Goal: Information Seeking & Learning: Learn about a topic

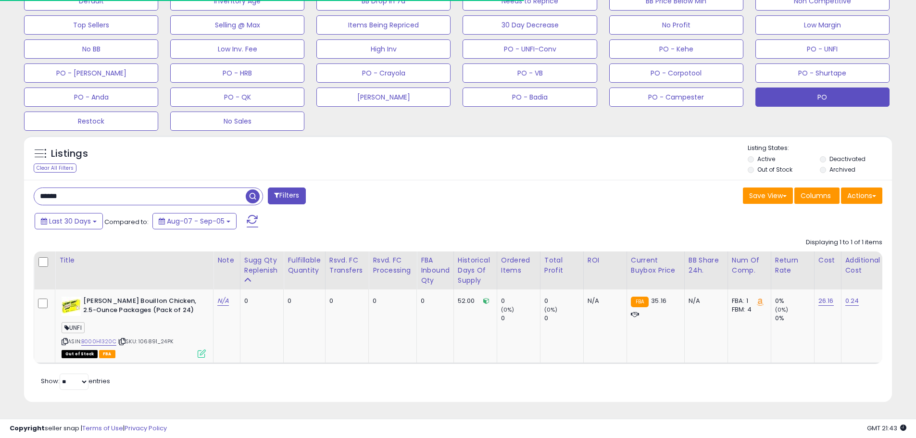
scroll to position [197, 503]
drag, startPoint x: 107, startPoint y: 191, endPoint x: -25, endPoint y: 190, distance: 131.3
type input "*****"
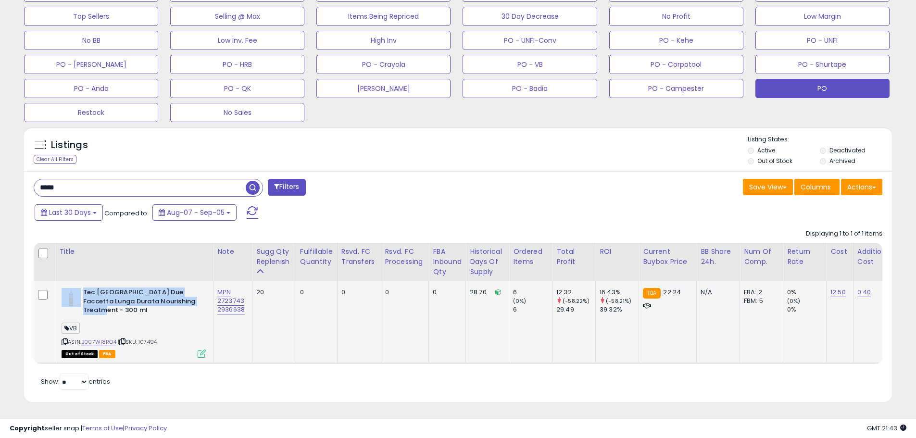
drag, startPoint x: 81, startPoint y: 283, endPoint x: 190, endPoint y: 301, distance: 110.7
click at [190, 301] on div "Tec [GEOGRAPHIC_DATA] Due Faccetta Lunga Durata Nourishing Treatment - 300 ml" at bounding box center [134, 302] width 144 height 29
copy div "Tec [GEOGRAPHIC_DATA] Due Faccetta Lunga Durata Nourishing Treatment - 300 ml"
drag, startPoint x: 35, startPoint y: 179, endPoint x: -3, endPoint y: 177, distance: 38.0
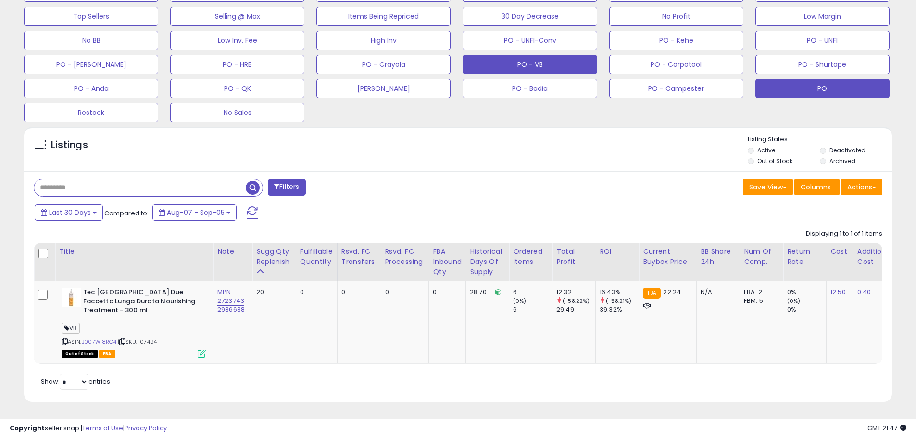
click at [520, 63] on button "PO - VB" at bounding box center [529, 64] width 134 height 19
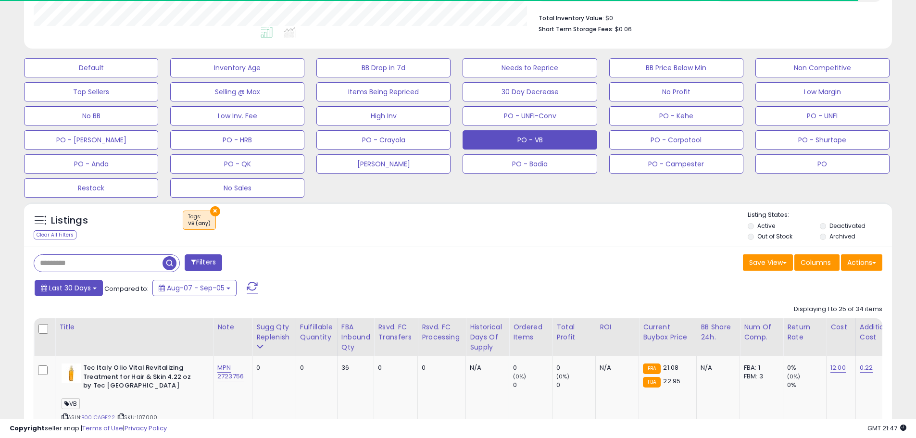
scroll to position [480567, 480261]
click at [94, 289] on button "Last 30 Days" at bounding box center [69, 288] width 68 height 16
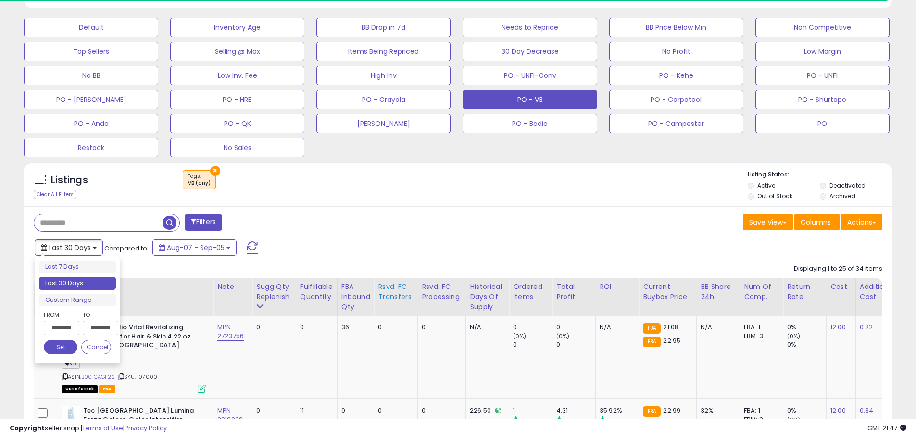
scroll to position [341, 0]
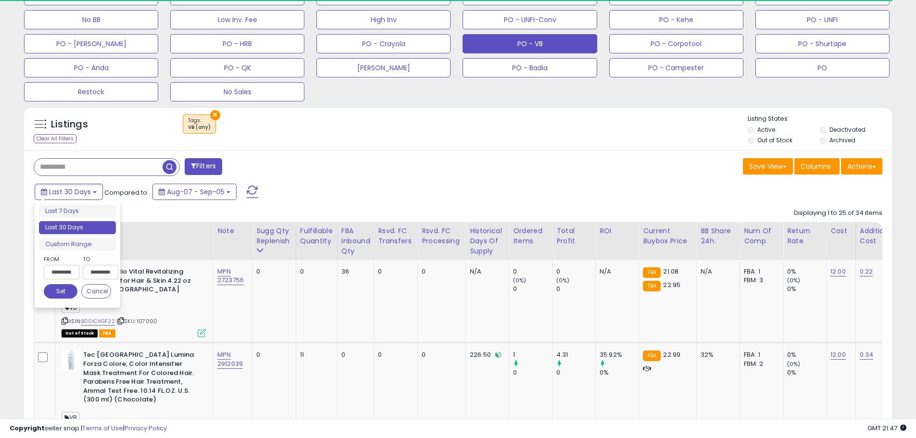
click at [432, 190] on div "Last 30 Days Compared to: Aug-07 - Sep-05" at bounding box center [350, 193] width 637 height 22
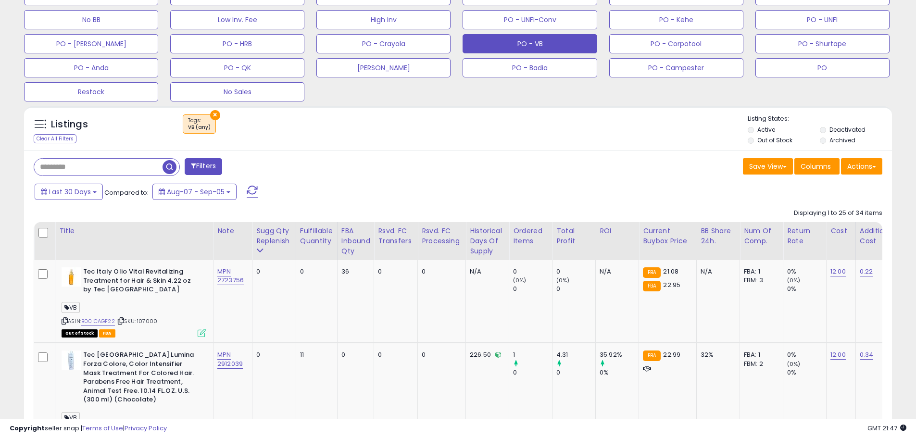
scroll to position [197, 503]
click at [260, 245] on div "Sugg Qty Replenish" at bounding box center [274, 236] width 36 height 20
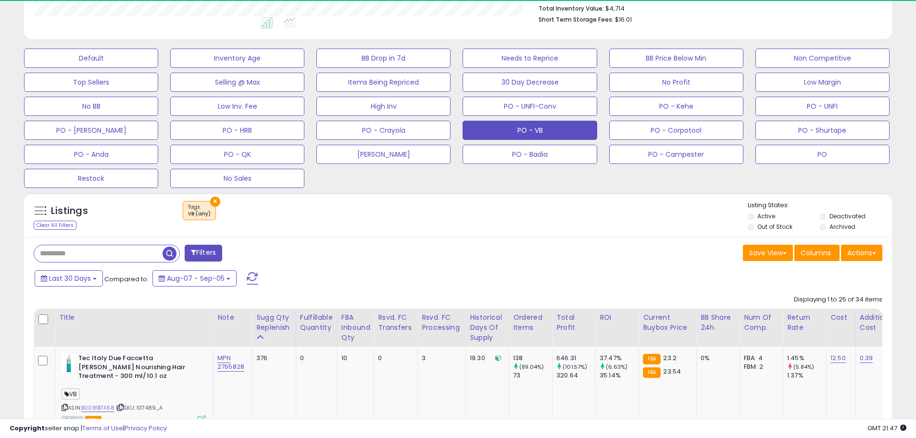
scroll to position [341, 0]
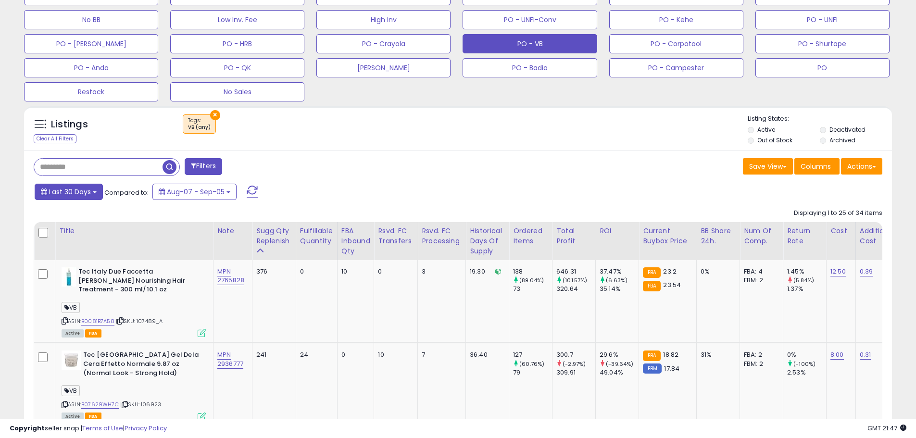
click at [94, 196] on button "Last 30 Days" at bounding box center [69, 192] width 68 height 16
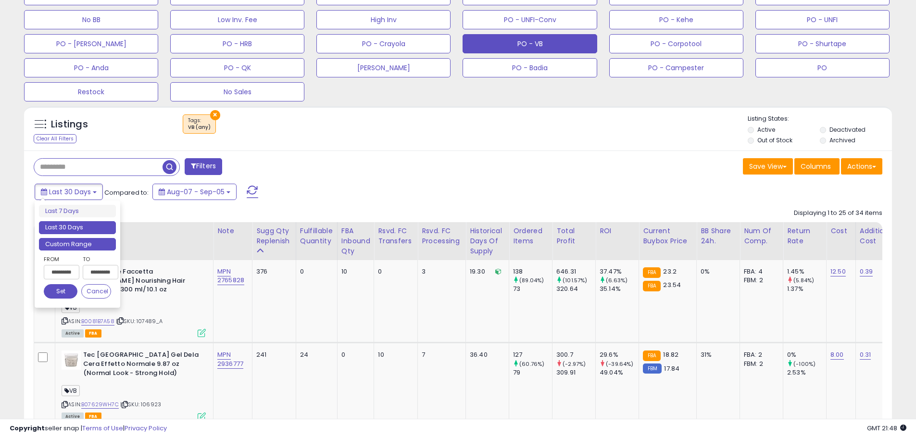
click at [73, 241] on li "Custom Range" at bounding box center [77, 244] width 77 height 13
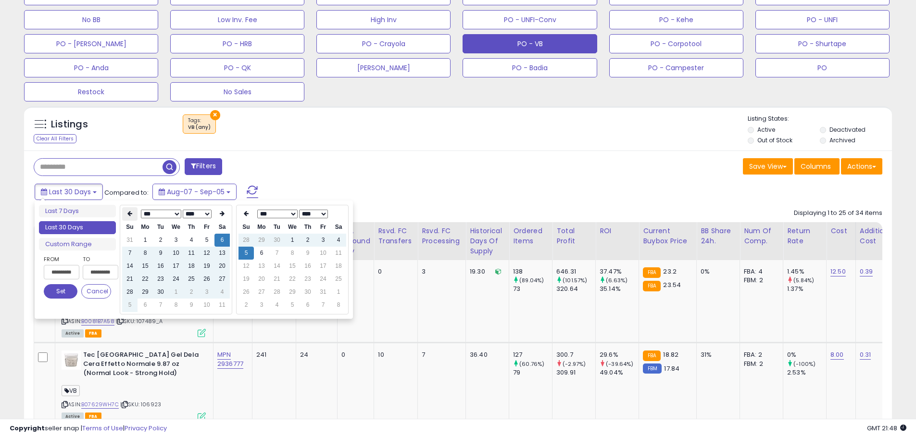
click at [134, 219] on th at bounding box center [129, 213] width 15 height 13
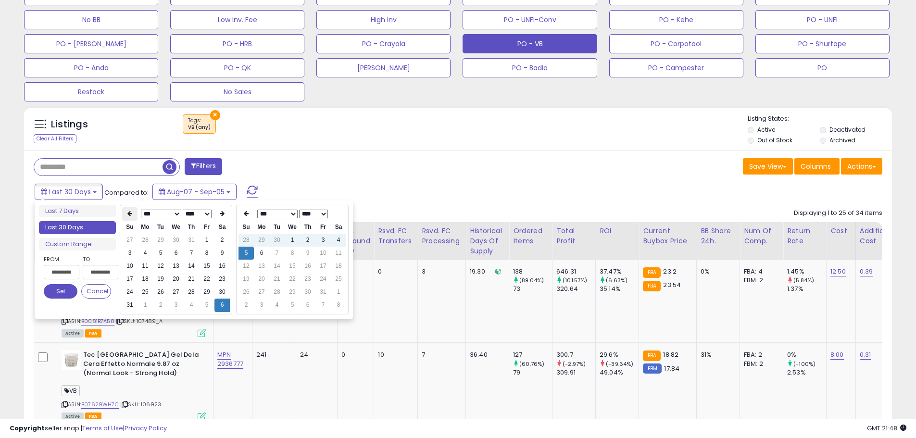
click at [133, 218] on th at bounding box center [129, 213] width 15 height 13
click at [132, 217] on th at bounding box center [129, 213] width 15 height 13
click at [132, 218] on th at bounding box center [129, 213] width 15 height 13
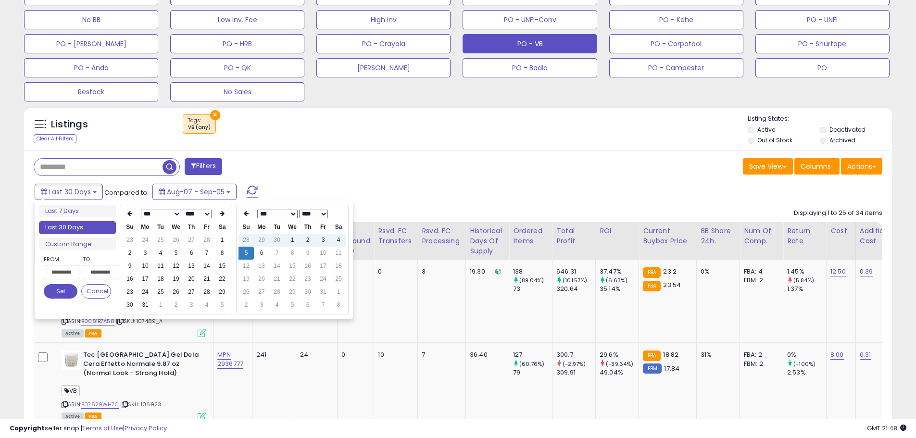
click at [132, 218] on th at bounding box center [129, 213] width 15 height 13
click at [176, 237] on td "1" at bounding box center [175, 240] width 15 height 13
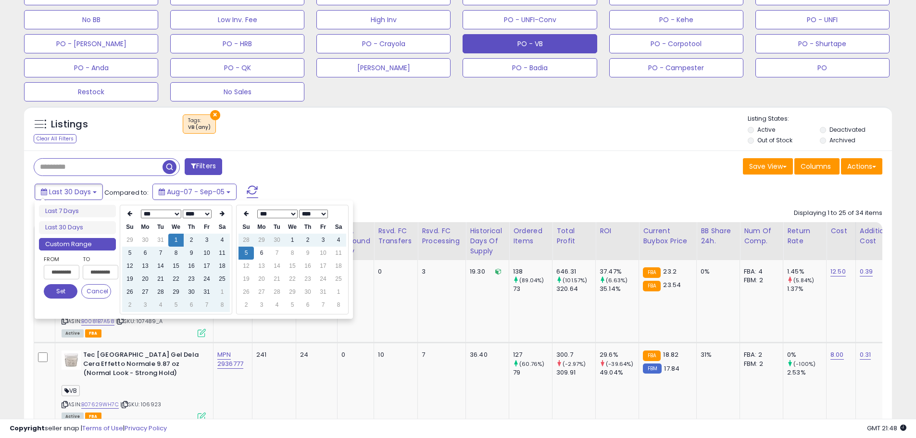
type input "**********"
click at [65, 291] on button "Set" at bounding box center [61, 291] width 34 height 14
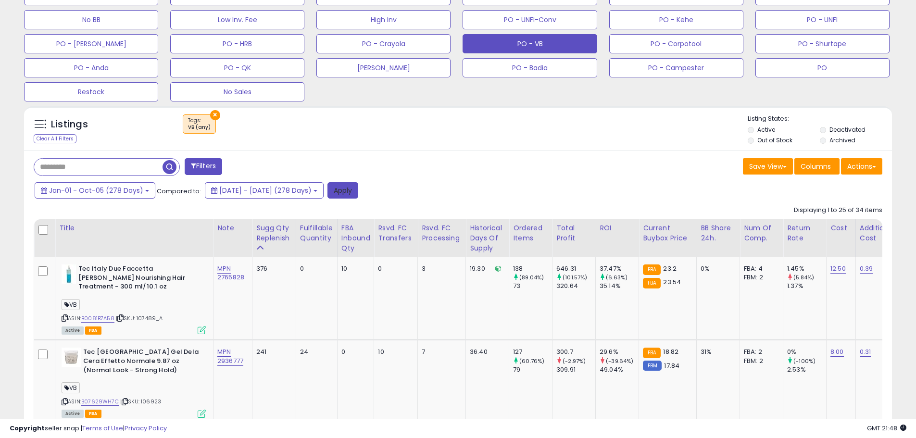
click at [358, 195] on button "Apply" at bounding box center [342, 190] width 31 height 16
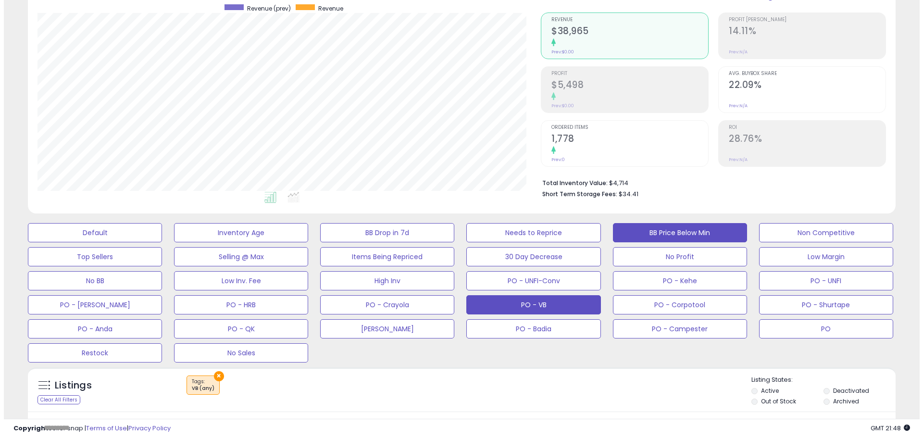
scroll to position [96, 0]
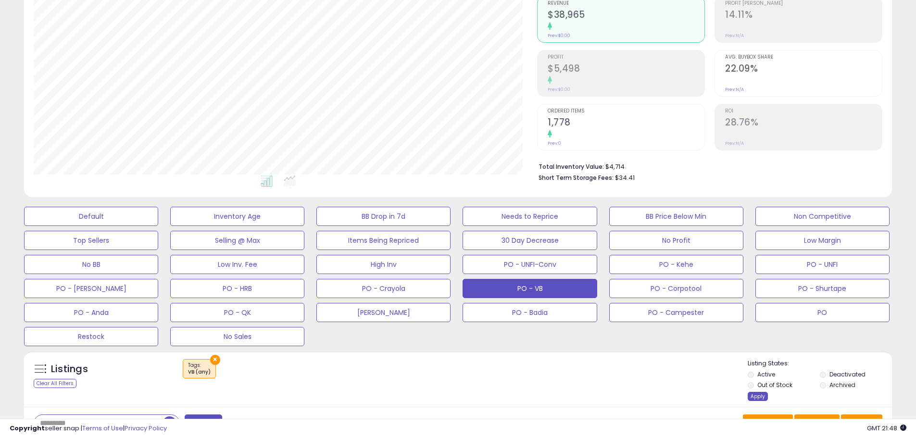
click at [760, 393] on div "Apply" at bounding box center [758, 396] width 20 height 9
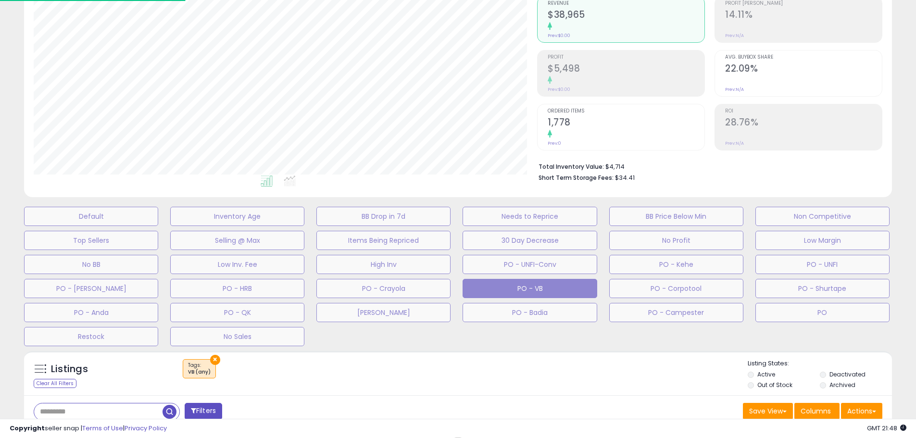
scroll to position [197, 508]
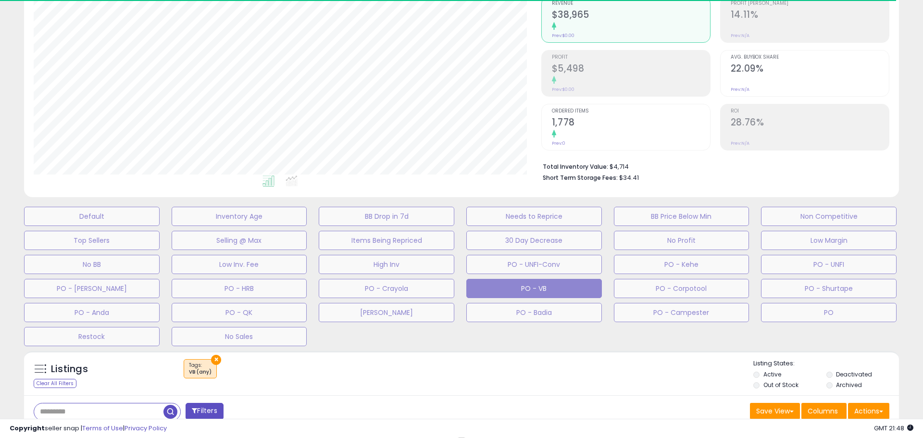
click at [915, 118] on div "**********" at bounding box center [461, 255] width 913 height 620
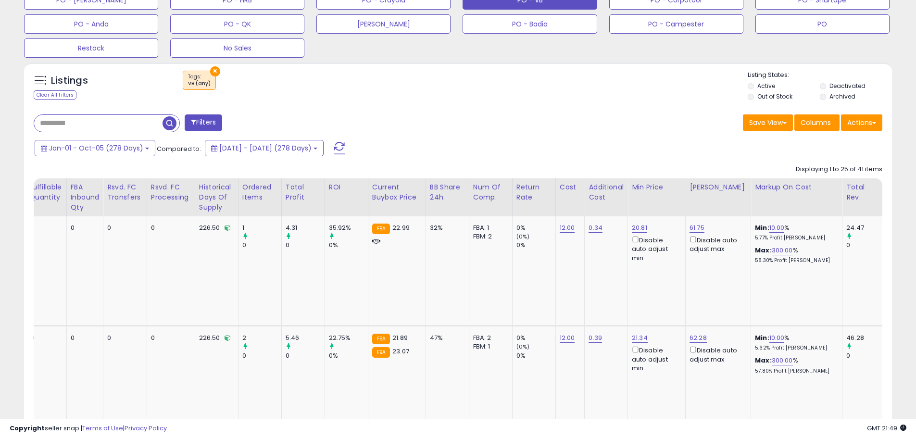
scroll to position [0, 0]
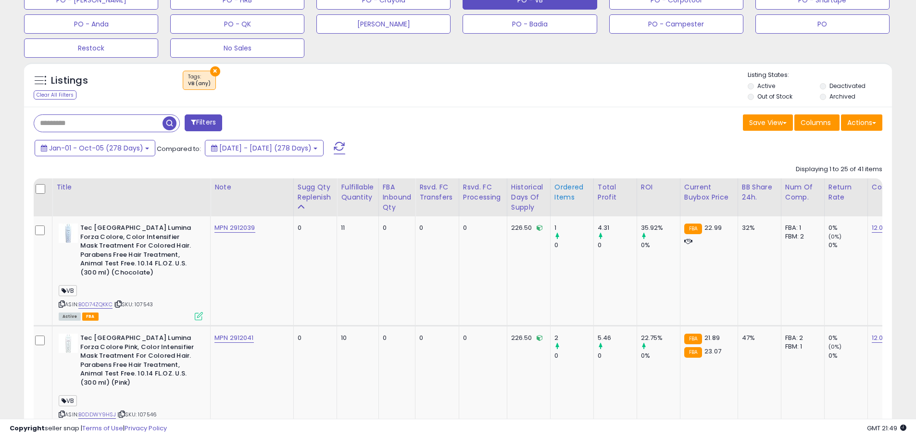
click at [554, 194] on div "Ordered Items" at bounding box center [571, 192] width 35 height 20
click at [554, 198] on div "Ordered Items" at bounding box center [571, 192] width 35 height 20
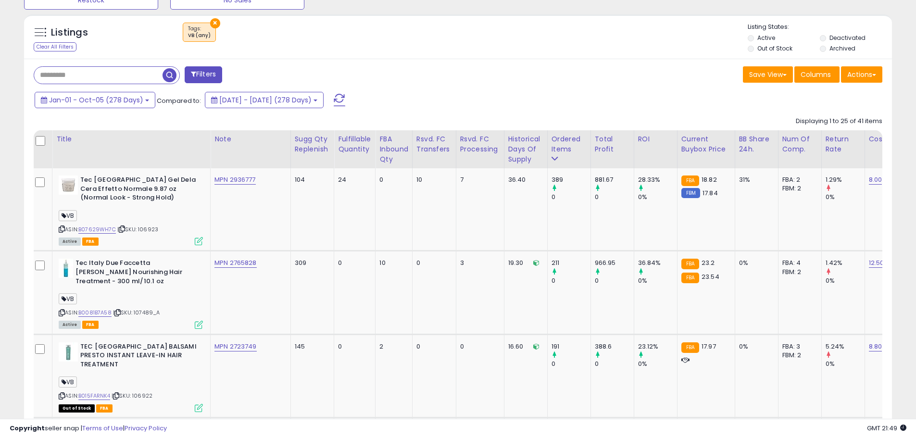
click at [541, 94] on div "Jan-01 - Oct-05 (278 Days) Compared to: [DATE] - [DATE] (278 Days)" at bounding box center [350, 101] width 637 height 22
click at [543, 98] on div "Jan-01 - Oct-05 (278 Days) Compared to: [DATE] - [DATE] (278 Days)" at bounding box center [350, 101] width 637 height 22
click at [553, 100] on div "Jan-01 - Oct-05 (278 Days) Compared to: [DATE] - [DATE] (278 Days)" at bounding box center [350, 101] width 637 height 22
click at [565, 101] on div "Jan-01 - Oct-05 (278 Days) Compared to: [DATE] - [DATE] (278 Days)" at bounding box center [350, 101] width 637 height 22
click at [563, 105] on div "Jan-01 - Oct-05 (278 Days) Compared to: [DATE] - [DATE] (278 Days)" at bounding box center [350, 101] width 637 height 22
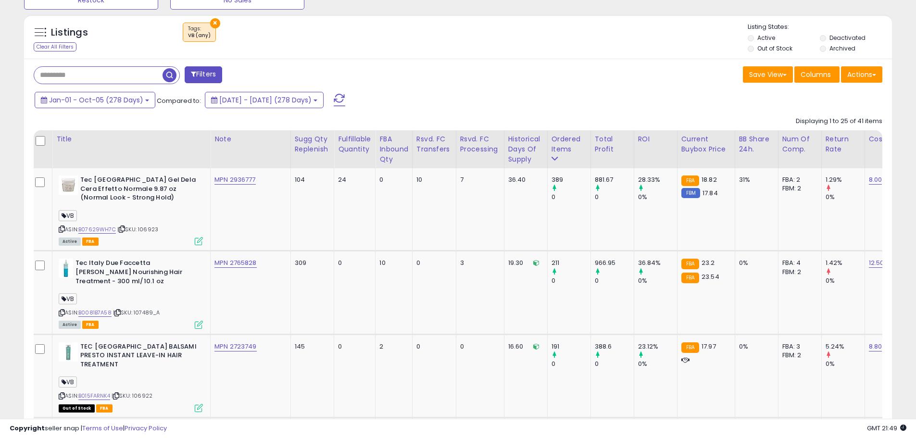
click at [558, 100] on div "Jan-01 - Oct-05 (278 Days) Compared to: [DATE] - [DATE] (278 Days)" at bounding box center [350, 101] width 637 height 22
click at [564, 98] on div "Jan-01 - Oct-05 (278 Days) Compared to: [DATE] - [DATE] (278 Days)" at bounding box center [350, 101] width 637 height 22
click at [566, 99] on div "Jan-01 - Oct-05 (278 Days) Compared to: [DATE] - [DATE] (278 Days)" at bounding box center [350, 101] width 637 height 22
click at [504, 100] on div "Jan-01 - Oct-05 (278 Days) Compared to: [DATE] - [DATE] (278 Days)" at bounding box center [350, 101] width 637 height 22
click at [154, 211] on div "VB" at bounding box center [131, 217] width 144 height 13
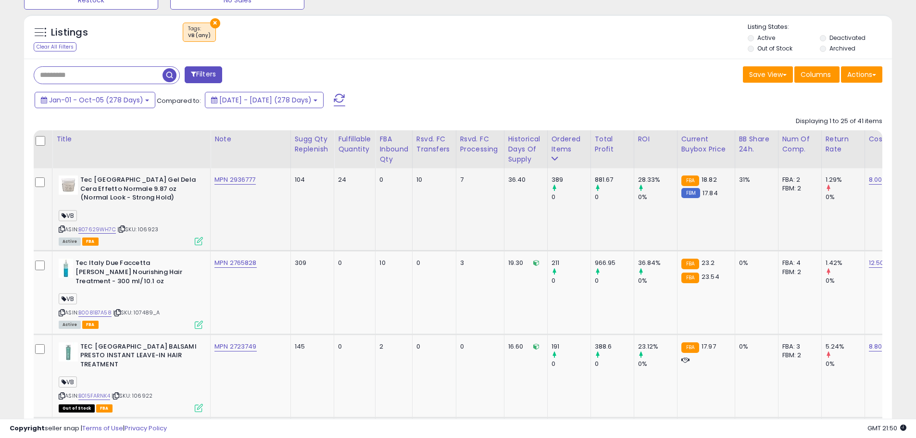
click at [159, 204] on b "Tec [GEOGRAPHIC_DATA] Gel Dela Cera Effetto Normale 9.87 oz (Normal Look - Stro…" at bounding box center [138, 189] width 117 height 29
click at [616, 93] on div "Jan-01 - Oct-05 (278 Days) Compared to: [DATE] - [DATE] (278 Days)" at bounding box center [350, 101] width 637 height 22
click at [649, 107] on div "Jan-01 - Oct-05 (278 Days) Compared to: [DATE] - [DATE] (278 Days)" at bounding box center [350, 101] width 637 height 22
click at [617, 103] on div "Jan-01 - Oct-05 (278 Days) Compared to: [DATE] - [DATE] (278 Days)" at bounding box center [350, 101] width 637 height 22
click at [565, 104] on div "Jan-01 - Oct-05 (278 Days) Compared to: [DATE] - [DATE] (278 Days)" at bounding box center [350, 101] width 637 height 22
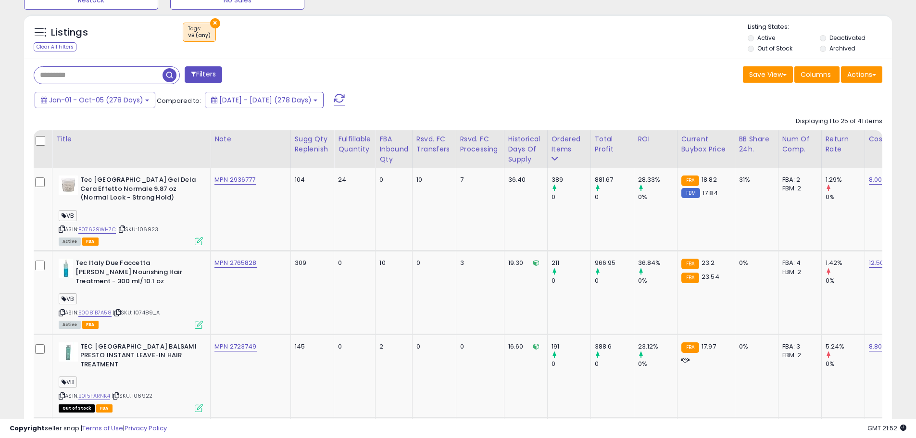
click at [478, 98] on div "Jan-01 - Oct-05 (278 Days) Compared to: [DATE] - [DATE] (278 Days)" at bounding box center [350, 101] width 637 height 22
click at [375, 223] on td "0" at bounding box center [393, 209] width 37 height 83
drag, startPoint x: 93, startPoint y: 179, endPoint x: 148, endPoint y: 190, distance: 55.9
click at [148, 189] on b "Tec [GEOGRAPHIC_DATA] Gel Dela Cera Effetto Normale 9.87 oz (Normal Look - Stro…" at bounding box center [138, 189] width 117 height 29
click at [175, 214] on div "VB" at bounding box center [131, 217] width 144 height 13
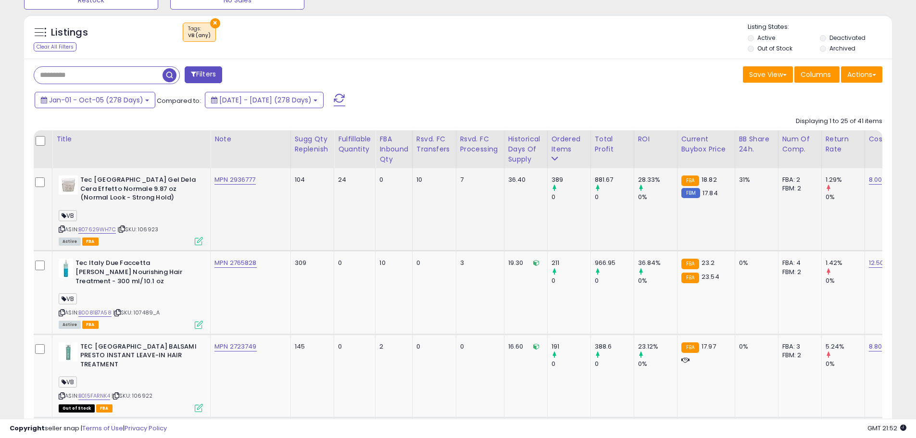
click at [172, 214] on div "VB" at bounding box center [131, 217] width 144 height 13
click at [144, 208] on div "ASIN: B07629WH7C | SKU: 106923 Active FBA" at bounding box center [131, 209] width 144 height 69
drag, startPoint x: 546, startPoint y: 183, endPoint x: 522, endPoint y: 193, distance: 26.1
click at [547, 182] on td "389 0" at bounding box center [568, 209] width 43 height 83
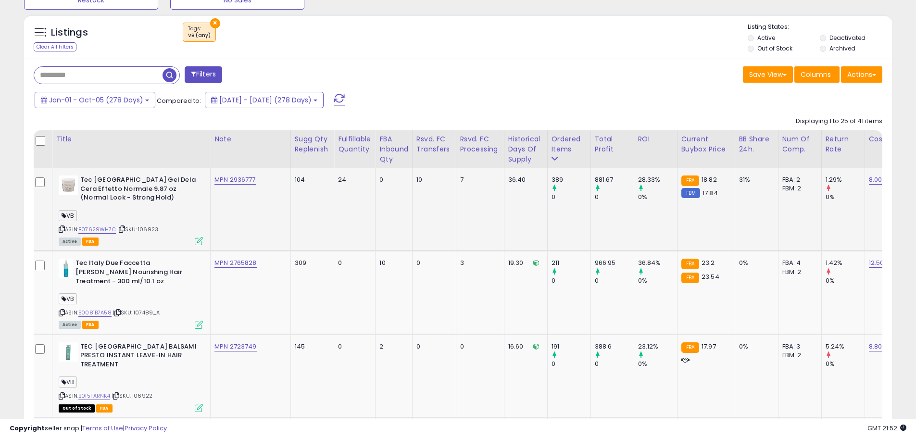
click at [547, 225] on td "389 0" at bounding box center [568, 209] width 43 height 83
drag, startPoint x: 591, startPoint y: 184, endPoint x: 565, endPoint y: 193, distance: 27.1
click at [590, 184] on td "881.67 0" at bounding box center [611, 209] width 43 height 83
drag, startPoint x: 118, startPoint y: 266, endPoint x: 156, endPoint y: 272, distance: 38.9
click at [156, 272] on b "Tec Italy Due Faccetta [PERSON_NAME] Nourishing Hair Treatment - 300 ml/10.1 oz" at bounding box center [133, 273] width 117 height 29
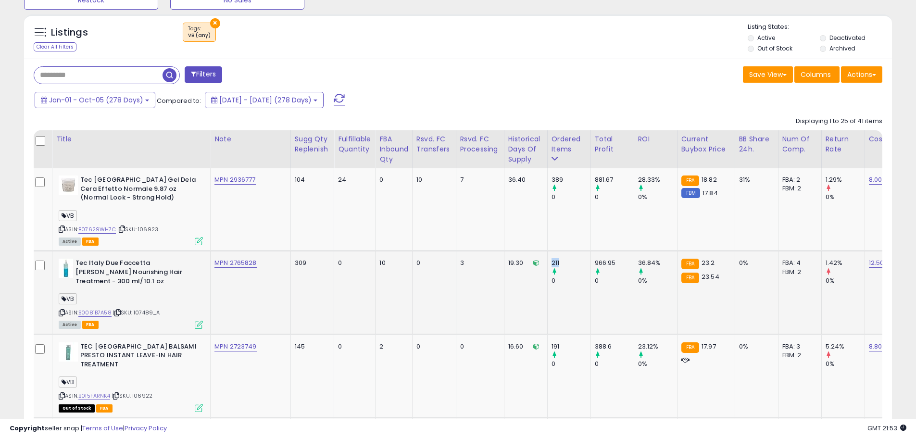
drag, startPoint x: 539, startPoint y: 264, endPoint x: 520, endPoint y: 266, distance: 19.8
click at [520, 266] on tr "Tec Italy Due Faccetta [PERSON_NAME] Nourishing Hair Treatment - 300 ml/10.1 oz…" at bounding box center [824, 292] width 1586 height 83
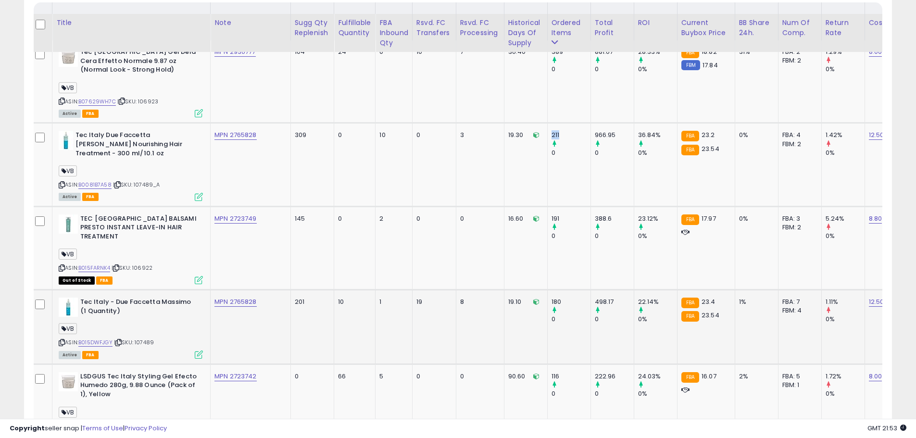
scroll to position [577, 0]
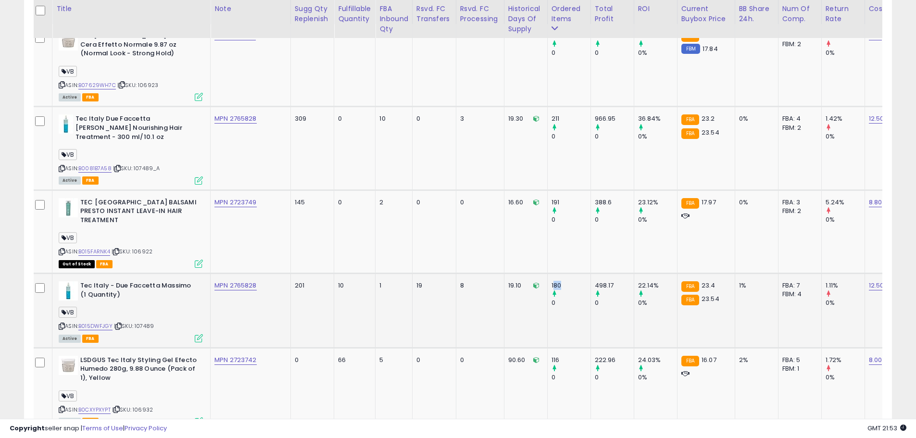
drag, startPoint x: 541, startPoint y: 277, endPoint x: 527, endPoint y: 280, distance: 14.1
click at [551, 281] on div "180" at bounding box center [570, 285] width 39 height 9
drag, startPoint x: 165, startPoint y: 319, endPoint x: 138, endPoint y: 319, distance: 26.4
click at [138, 319] on div "ASIN: B015DWFJGY | SKU: 107489 Active FBA" at bounding box center [131, 311] width 144 height 60
copy span "107489"
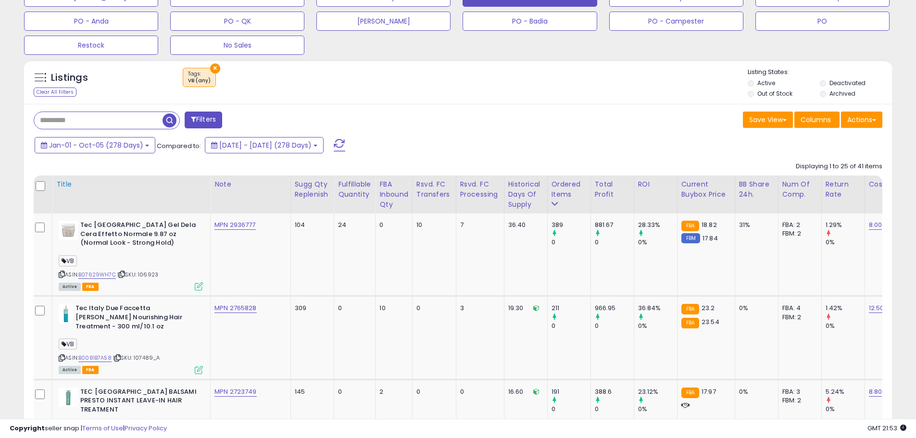
scroll to position [385, 0]
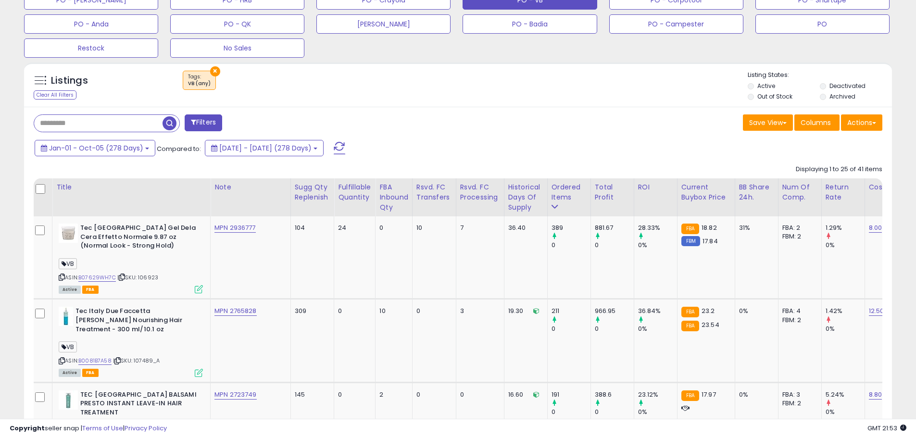
click at [82, 128] on input "text" at bounding box center [98, 123] width 128 height 17
paste input "******"
type input "******"
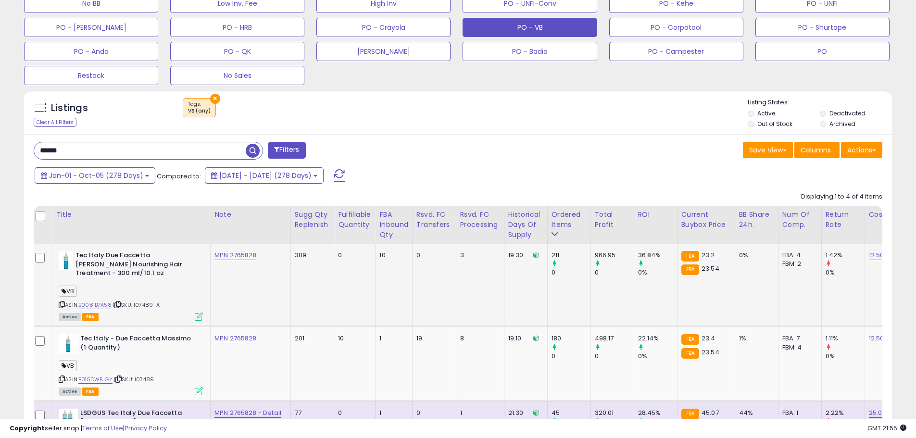
scroll to position [352, 0]
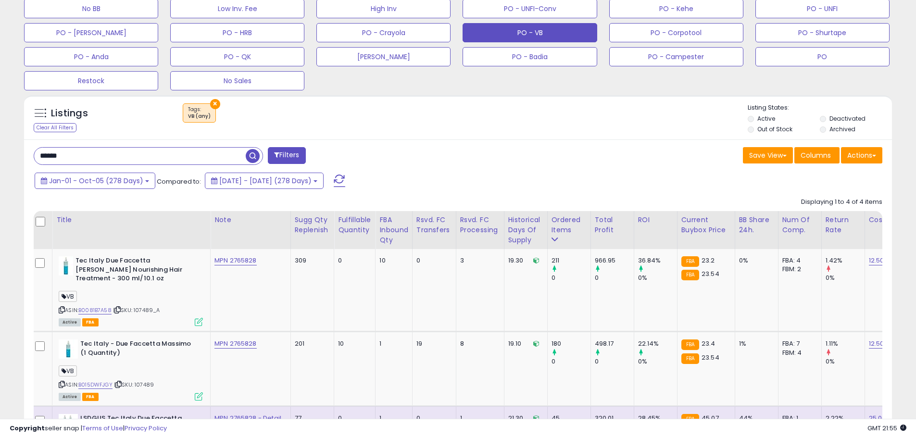
drag, startPoint x: 90, startPoint y: 155, endPoint x: -12, endPoint y: 146, distance: 102.8
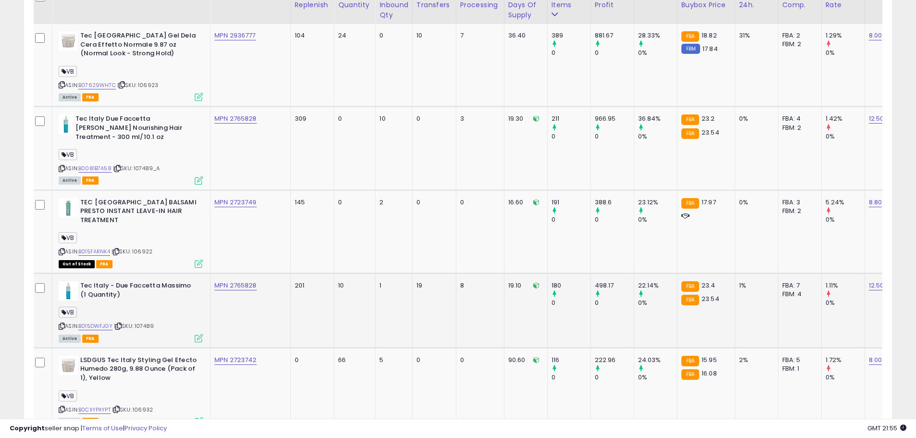
scroll to position [485, 0]
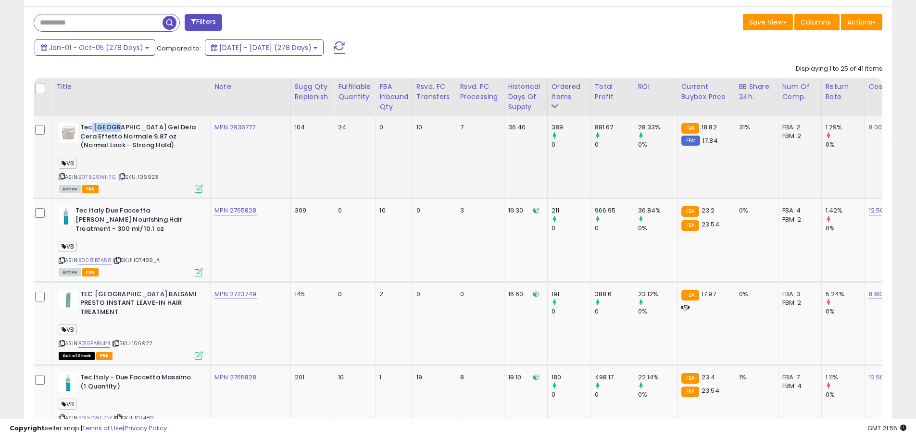
drag, startPoint x: 91, startPoint y: 127, endPoint x: 110, endPoint y: 130, distance: 18.4
click at [110, 130] on b "Tec [GEOGRAPHIC_DATA] Gel Dela Cera Effetto Normale 9.87 oz (Normal Look - Stro…" at bounding box center [138, 137] width 117 height 29
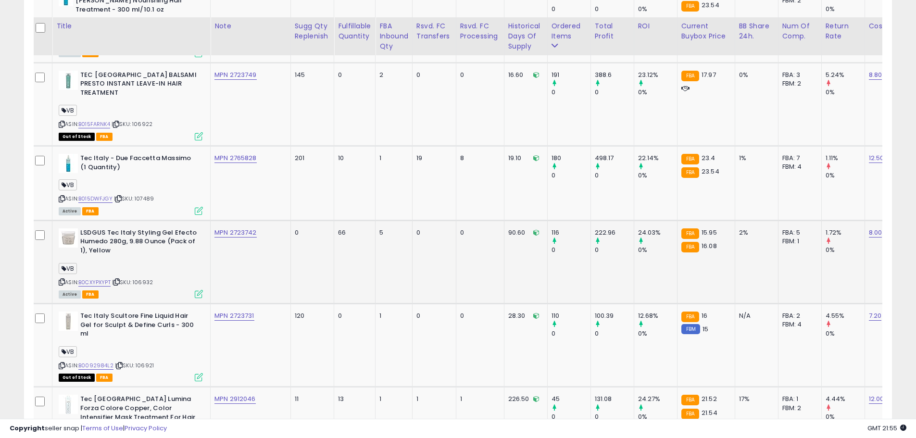
scroll to position [725, 0]
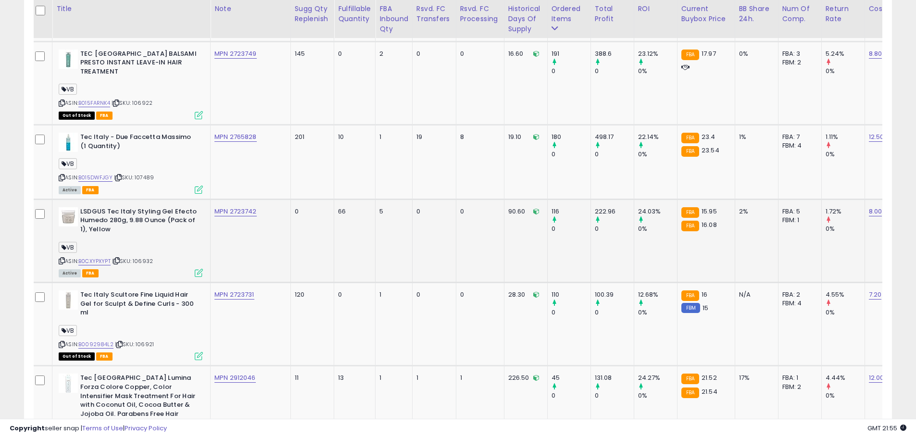
click at [158, 242] on div "VB" at bounding box center [131, 248] width 144 height 13
click at [134, 225] on b "LSDGUS Tec Italy Styling Gel Efecto Humedo 280g, 9.88 Ounce (Pack of 1), Yellow" at bounding box center [138, 221] width 117 height 29
click at [122, 214] on b "LSDGUS Tec Italy Styling Gel Efecto Humedo 280g, 9.88 Ounce (Pack of 1), Yellow" at bounding box center [138, 221] width 117 height 29
click at [101, 207] on b "LSDGUS Tec Italy Styling Gel Efecto Humedo 280g, 9.88 Ounce (Pack of 1), Yellow" at bounding box center [138, 221] width 117 height 29
click at [125, 231] on div "ASIN: B0CXYPXYPT | SKU: 106932 Active FBA" at bounding box center [131, 241] width 144 height 69
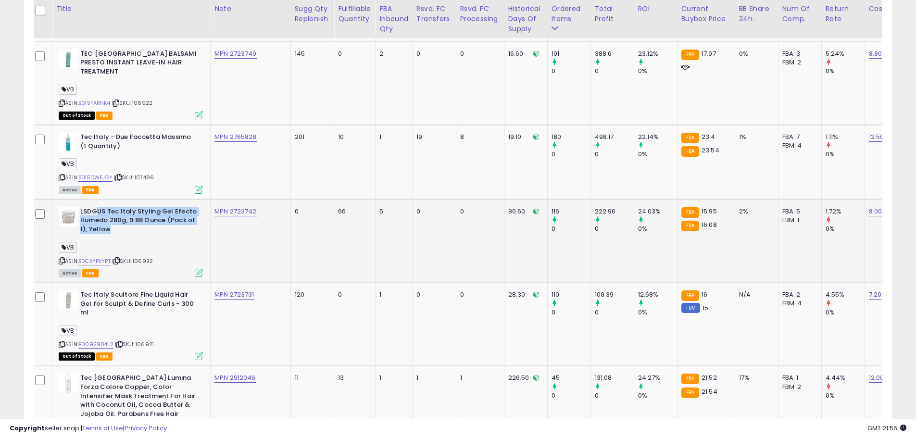
drag, startPoint x: 95, startPoint y: 207, endPoint x: 137, endPoint y: 219, distance: 43.5
click at [136, 217] on b "LSDGUS Tec Italy Styling Gel Efecto Humedo 280g, 9.88 Ounce (Pack of 1), Yellow" at bounding box center [138, 221] width 117 height 29
click at [141, 229] on div "ASIN: B0CXYPXYPT | SKU: 106932 Active FBA" at bounding box center [131, 241] width 144 height 69
click at [136, 230] on div "ASIN: B0CXYPXYPT | SKU: 106932 Active FBA" at bounding box center [131, 241] width 144 height 69
drag, startPoint x: 113, startPoint y: 199, endPoint x: 165, endPoint y: 224, distance: 57.0
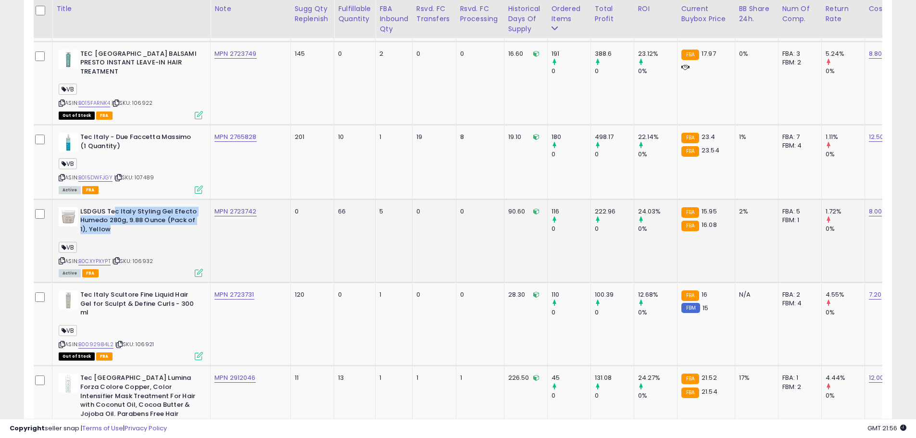
click at [165, 224] on b "LSDGUS Tec Italy Styling Gel Efecto Humedo 280g, 9.88 Ounce (Pack of 1), Yellow" at bounding box center [138, 221] width 117 height 29
click at [161, 242] on div "VB" at bounding box center [131, 248] width 144 height 13
click at [153, 242] on div "VB" at bounding box center [131, 248] width 144 height 13
drag, startPoint x: 116, startPoint y: 200, endPoint x: 176, endPoint y: 227, distance: 66.0
click at [176, 227] on b "LSDGUS Tec Italy Styling Gel Efecto Humedo 280g, 9.88 Ounce (Pack of 1), Yellow" at bounding box center [138, 221] width 117 height 29
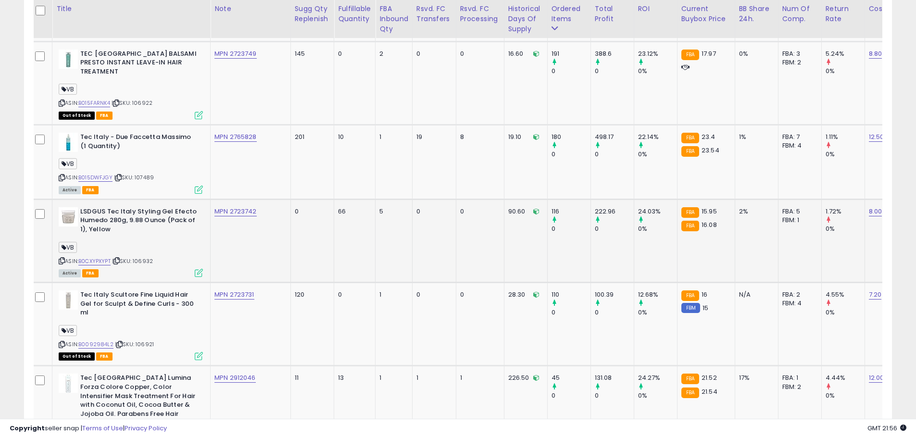
drag, startPoint x: 176, startPoint y: 231, endPoint x: 169, endPoint y: 232, distance: 7.4
click at [175, 231] on div "ASIN: B0CXYPXYPT | SKU: 106932 Active FBA" at bounding box center [131, 241] width 144 height 69
click at [148, 224] on b "LSDGUS Tec Italy Styling Gel Efecto Humedo 280g, 9.88 Ounce (Pack of 1), Yellow" at bounding box center [138, 221] width 117 height 29
drag, startPoint x: 123, startPoint y: 201, endPoint x: 147, endPoint y: 216, distance: 28.3
click at [149, 213] on b "LSDGUS Tec Italy Styling Gel Efecto Humedo 280g, 9.88 Ounce (Pack of 1), Yellow" at bounding box center [138, 221] width 117 height 29
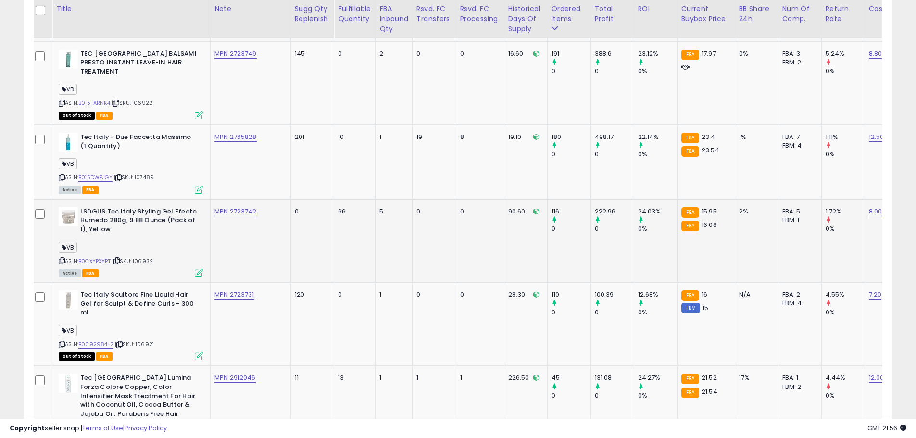
click at [146, 222] on b "LSDGUS Tec Italy Styling Gel Efecto Humedo 280g, 9.88 Ounce (Pack of 1), Yellow" at bounding box center [138, 221] width 117 height 29
click at [136, 223] on b "LSDGUS Tec Italy Styling Gel Efecto Humedo 280g, 9.88 Ounce (Pack of 1), Yellow" at bounding box center [138, 221] width 117 height 29
drag, startPoint x: 109, startPoint y: 202, endPoint x: 83, endPoint y: 203, distance: 26.0
click at [83, 207] on b "LSDGUS Tec Italy Styling Gel Efecto Humedo 280g, 9.88 Ounce (Pack of 1), Yellow" at bounding box center [138, 221] width 117 height 29
click at [100, 211] on b "LSDGUS Tec Italy Styling Gel Efecto Humedo 280g, 9.88 Ounce (Pack of 1), Yellow" at bounding box center [138, 221] width 117 height 29
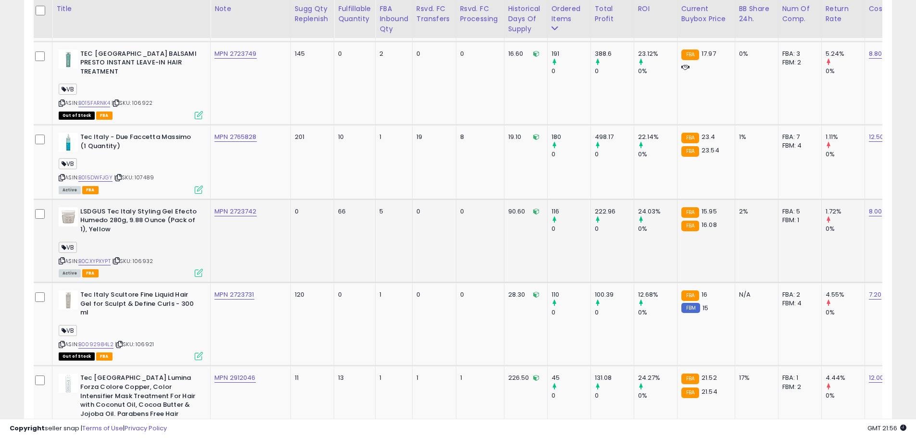
click at [105, 210] on b "LSDGUS Tec Italy Styling Gel Efecto Humedo 280g, 9.88 Ounce (Pack of 1), Yellow" at bounding box center [138, 221] width 117 height 29
drag, startPoint x: 106, startPoint y: 202, endPoint x: 83, endPoint y: 205, distance: 23.3
click at [83, 207] on b "LSDGUS Tec Italy Styling Gel Efecto Humedo 280g, 9.88 Ounce (Pack of 1), Yellow" at bounding box center [138, 221] width 117 height 29
click at [129, 227] on b "LSDGUS Tec Italy Styling Gel Efecto Humedo 280g, 9.88 Ounce (Pack of 1), Yellow" at bounding box center [138, 221] width 117 height 29
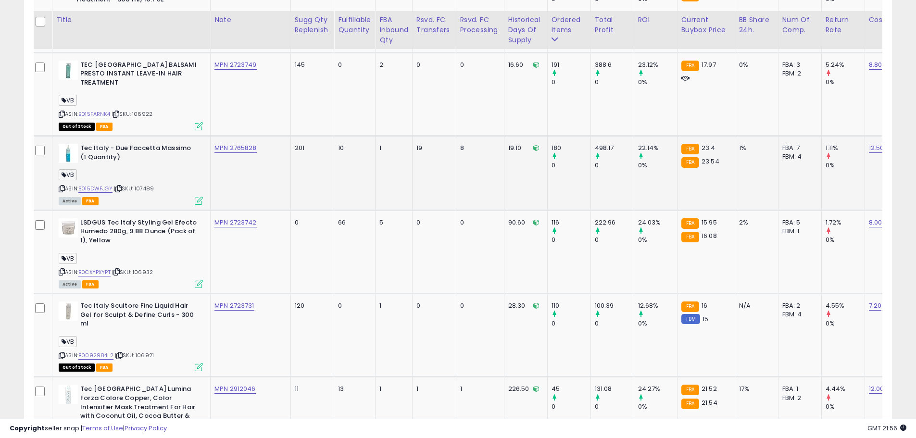
scroll to position [677, 0]
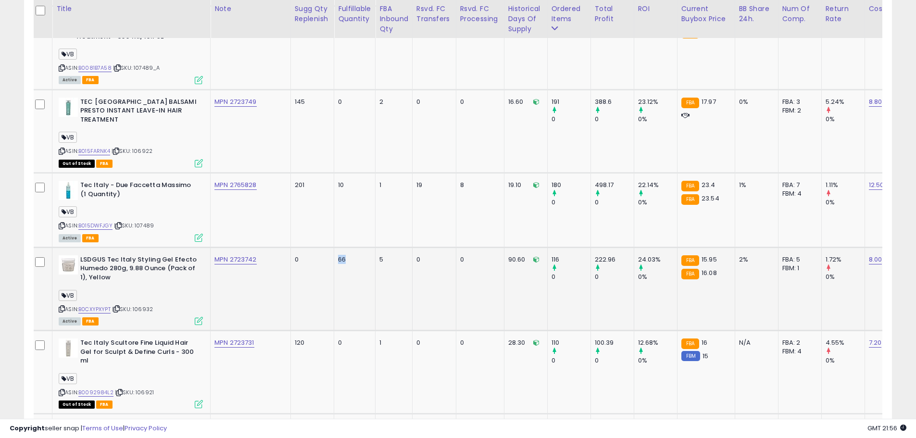
drag, startPoint x: 332, startPoint y: 251, endPoint x: 310, endPoint y: 252, distance: 21.7
click at [334, 252] on td "66" at bounding box center [354, 288] width 41 height 83
click at [334, 260] on td "66" at bounding box center [354, 288] width 41 height 83
drag, startPoint x: 596, startPoint y: 251, endPoint x: 571, endPoint y: 251, distance: 25.0
click at [595, 255] on div "222.96" at bounding box center [614, 259] width 39 height 9
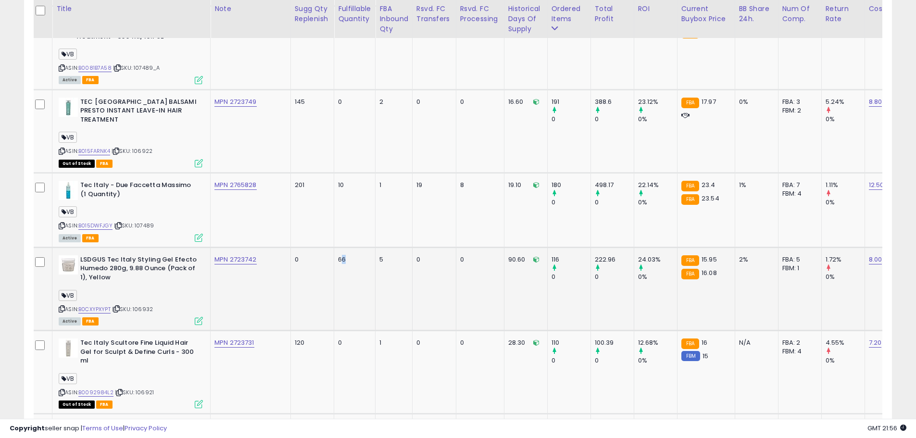
drag, startPoint x: 332, startPoint y: 248, endPoint x: 314, endPoint y: 250, distance: 17.5
click at [338, 255] on div "66" at bounding box center [353, 259] width 30 height 9
drag, startPoint x: 590, startPoint y: 249, endPoint x: 570, endPoint y: 249, distance: 20.7
click at [595, 255] on div "222.96" at bounding box center [614, 259] width 39 height 9
click at [598, 255] on div "222.96" at bounding box center [614, 259] width 39 height 9
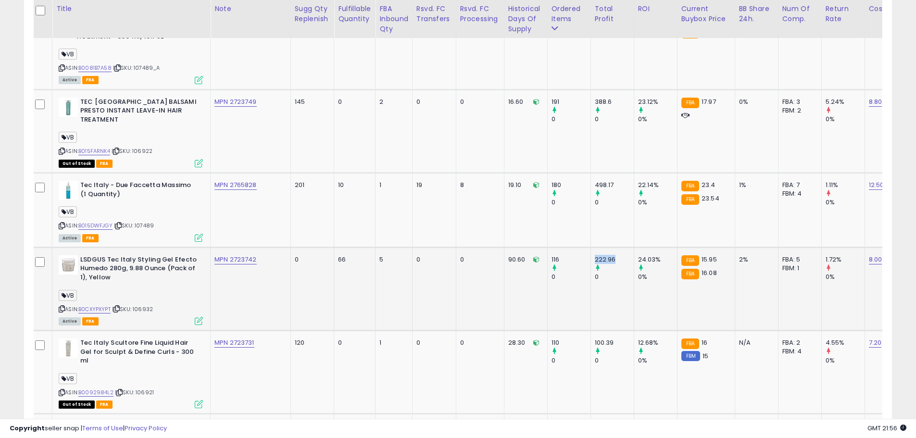
drag, startPoint x: 595, startPoint y: 250, endPoint x: 568, endPoint y: 250, distance: 26.9
click at [590, 250] on td "222.96 0" at bounding box center [611, 288] width 43 height 83
drag, startPoint x: 323, startPoint y: 251, endPoint x: 314, endPoint y: 251, distance: 9.1
click at [338, 255] on div "66" at bounding box center [353, 259] width 30 height 9
click at [344, 297] on td "66" at bounding box center [354, 288] width 41 height 83
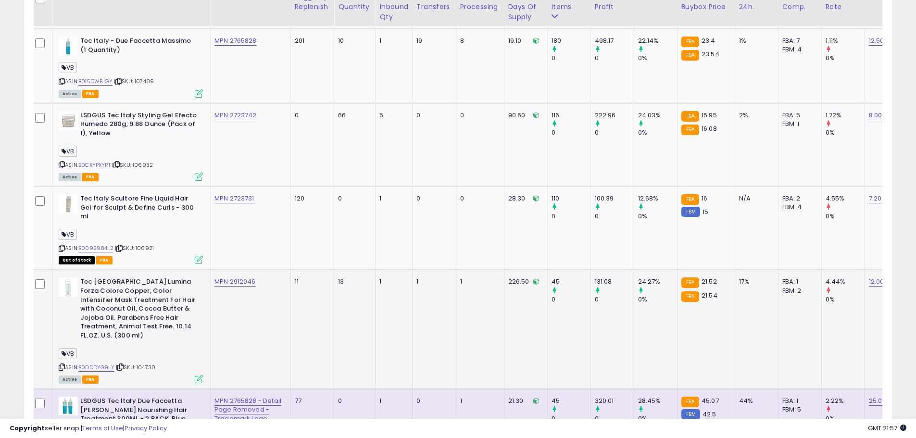
scroll to position [774, 0]
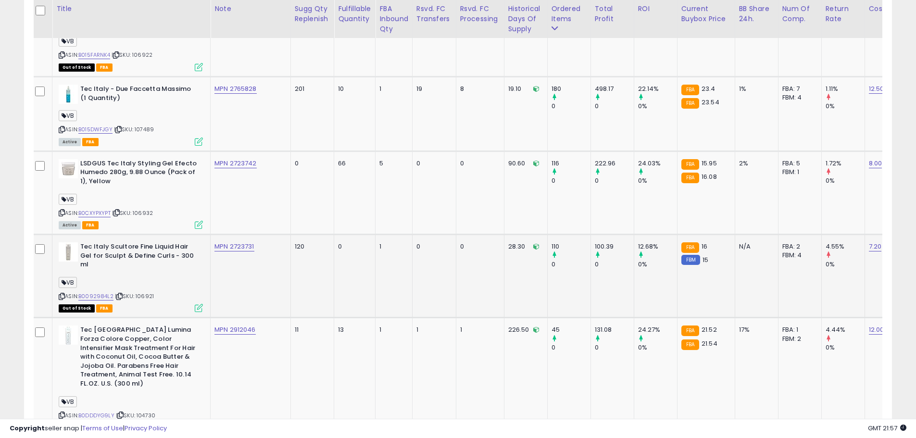
click at [157, 244] on b "Tec Italy Scultore Fine Liquid Hair Gel for Sculpt & Define Curls - 300 ml" at bounding box center [138, 256] width 117 height 29
drag, startPoint x: 130, startPoint y: 236, endPoint x: 173, endPoint y: 241, distance: 42.6
click at [173, 242] on b "Tec Italy Scultore Fine Liquid Hair Gel for Sculpt & Define Curls - 300 ml" at bounding box center [138, 256] width 117 height 29
click at [139, 249] on b "Tec Italy Scultore Fine Liquid Hair Gel for Sculpt & Define Curls - 300 ml" at bounding box center [138, 256] width 117 height 29
drag, startPoint x: 119, startPoint y: 237, endPoint x: 194, endPoint y: 256, distance: 77.4
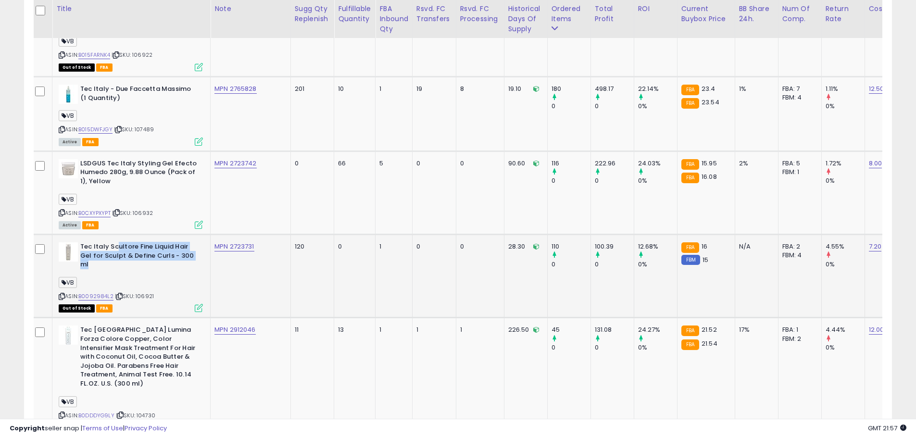
click at [194, 256] on b "Tec Italy Scultore Fine Liquid Hair Gel for Sculpt & Define Curls - 300 ml" at bounding box center [138, 256] width 117 height 29
click at [187, 277] on div "VB" at bounding box center [131, 283] width 144 height 13
click at [189, 267] on div "ASIN: B0092984L2 | SKU: 106921 Out of Stock FBA" at bounding box center [131, 276] width 144 height 69
drag, startPoint x: 171, startPoint y: 263, endPoint x: 93, endPoint y: 238, distance: 82.4
click at [92, 242] on b "Tec Italy Scultore Fine Liquid Hair Gel for Sculpt & Define Curls - 300 ml" at bounding box center [138, 256] width 117 height 29
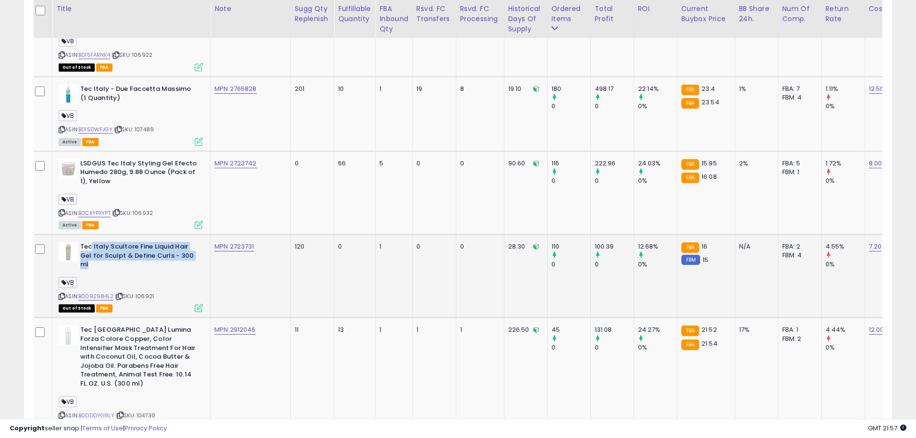
click at [141, 242] on b "Tec Italy Scultore Fine Liquid Hair Gel for Sculpt & Define Curls - 300 ml" at bounding box center [138, 256] width 117 height 29
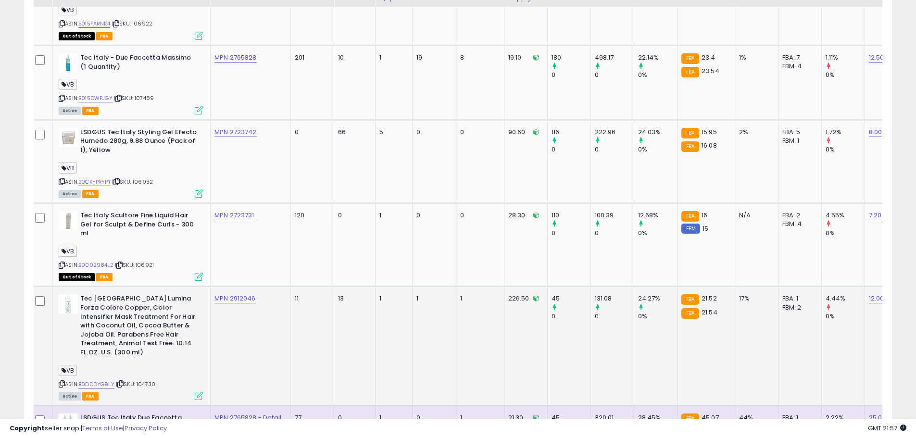
scroll to position [822, 0]
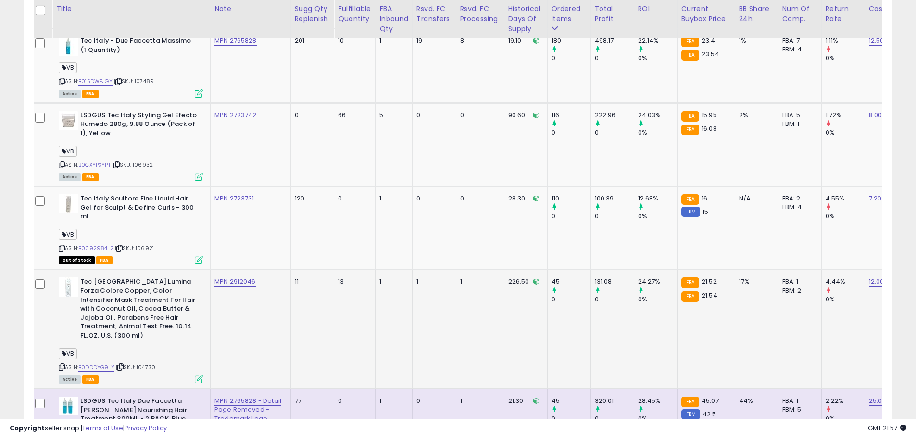
click at [179, 327] on b "Tec [GEOGRAPHIC_DATA] Lumina Forza Colore Copper, Color Intensifier Mask Treatm…" at bounding box center [138, 309] width 117 height 65
click at [169, 328] on b "Tec [GEOGRAPHIC_DATA] Lumina Forza Colore Copper, Color Intensifier Mask Treatm…" at bounding box center [138, 309] width 117 height 65
drag, startPoint x: 109, startPoint y: 276, endPoint x: 165, endPoint y: 291, distance: 57.7
click at [165, 291] on b "Tec [GEOGRAPHIC_DATA] Lumina Forza Colore Copper, Color Intensifier Mask Treatm…" at bounding box center [138, 309] width 117 height 65
click at [177, 312] on b "Tec [GEOGRAPHIC_DATA] Lumina Forza Colore Copper, Color Intensifier Mask Treatm…" at bounding box center [138, 309] width 117 height 65
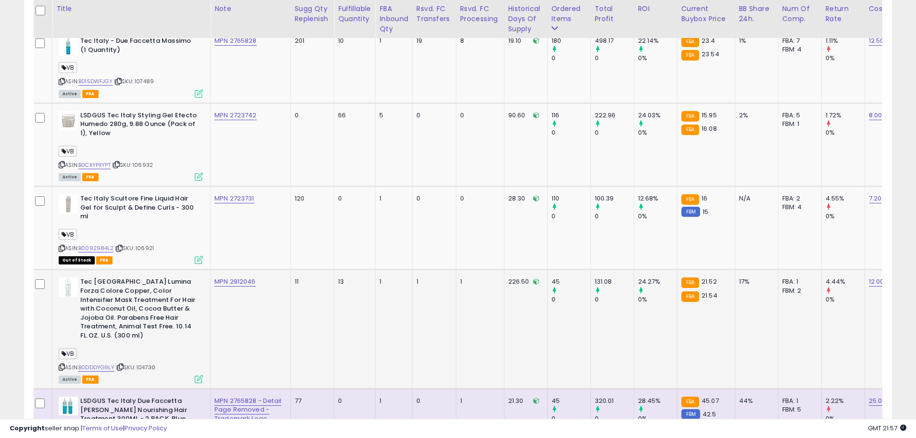
click at [160, 315] on b "Tec [GEOGRAPHIC_DATA] Lumina Forza Colore Copper, Color Intensifier Mask Treatm…" at bounding box center [138, 309] width 117 height 65
click at [130, 280] on b "Tec [GEOGRAPHIC_DATA] Lumina Forza Colore Copper, Color Intensifier Mask Treatm…" at bounding box center [138, 309] width 117 height 65
drag, startPoint x: 106, startPoint y: 284, endPoint x: 150, endPoint y: 285, distance: 43.8
click at [150, 285] on b "Tec [GEOGRAPHIC_DATA] Lumina Forza Colore Copper, Color Intensifier Mask Treatm…" at bounding box center [138, 309] width 117 height 65
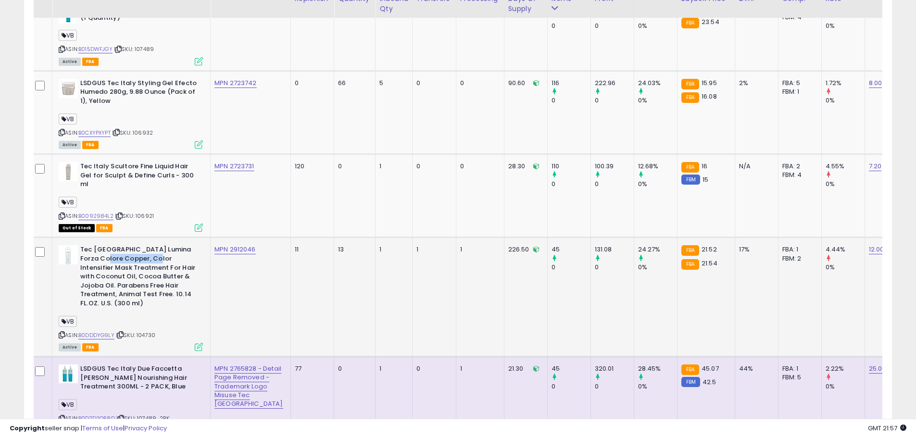
scroll to position [870, 0]
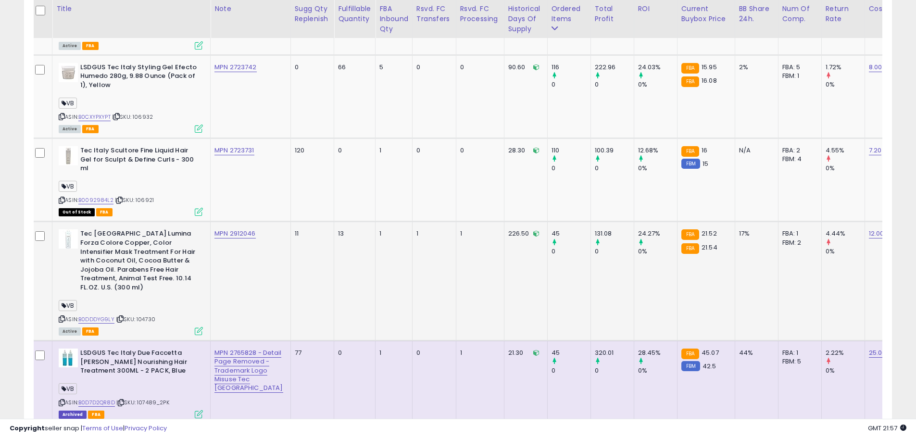
click at [94, 236] on b "Tec [GEOGRAPHIC_DATA] Lumina Forza Colore Copper, Color Intensifier Mask Treatm…" at bounding box center [138, 261] width 117 height 65
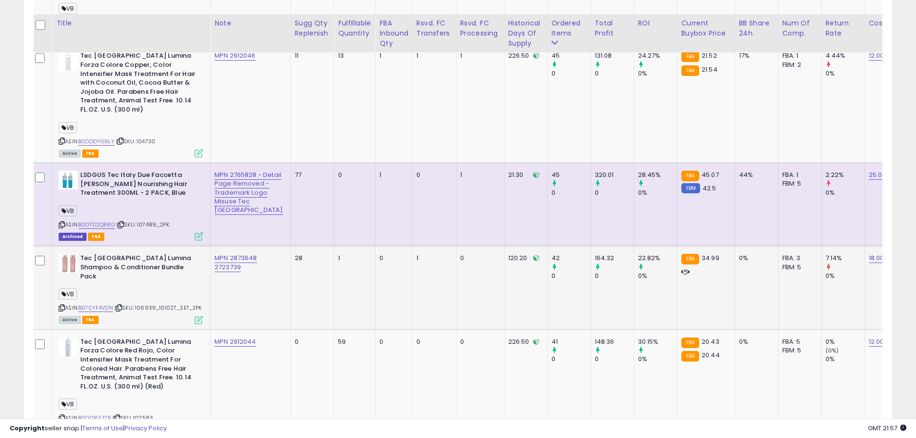
scroll to position [1062, 0]
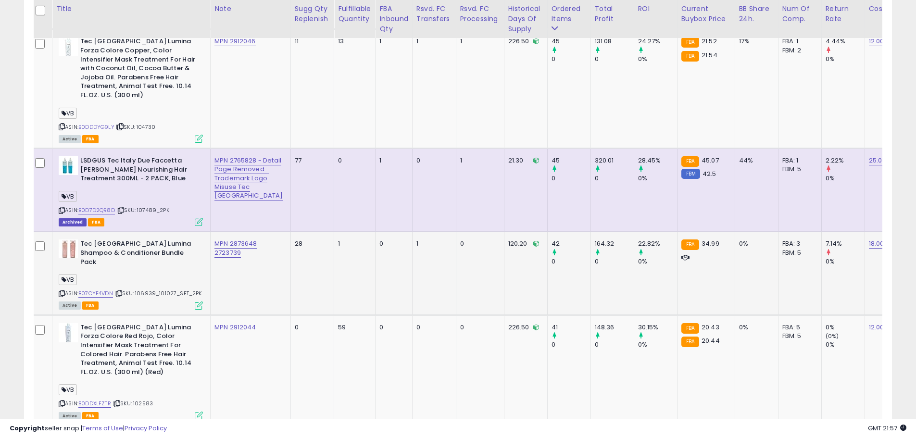
click at [120, 247] on b "Tec [GEOGRAPHIC_DATA] Lumina Shampoo & Conditioner Bundle Pack" at bounding box center [138, 253] width 117 height 29
click at [141, 240] on b "Tec [GEOGRAPHIC_DATA] Lumina Shampoo & Conditioner Bundle Pack" at bounding box center [138, 253] width 117 height 29
click at [111, 245] on b "Tec [GEOGRAPHIC_DATA] Lumina Shampoo & Conditioner Bundle Pack" at bounding box center [138, 253] width 117 height 29
drag, startPoint x: 98, startPoint y: 236, endPoint x: 166, endPoint y: 250, distance: 69.7
click at [166, 250] on b "Tec [GEOGRAPHIC_DATA] Lumina Shampoo & Conditioner Bundle Pack" at bounding box center [138, 253] width 117 height 29
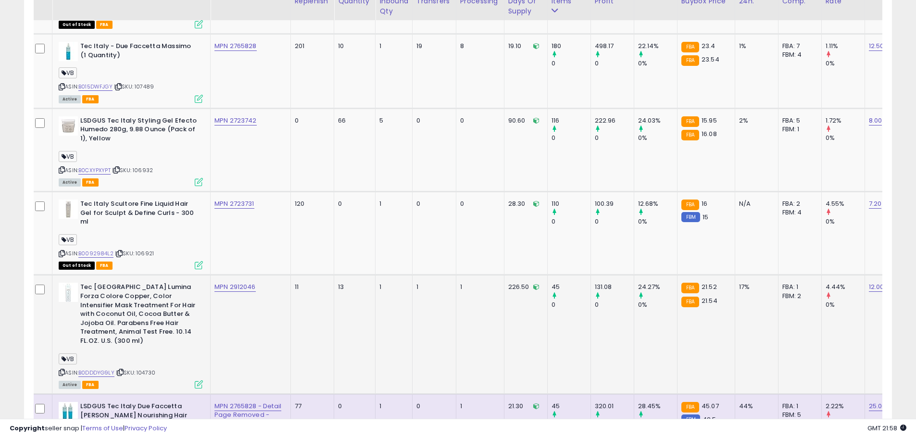
scroll to position [822, 0]
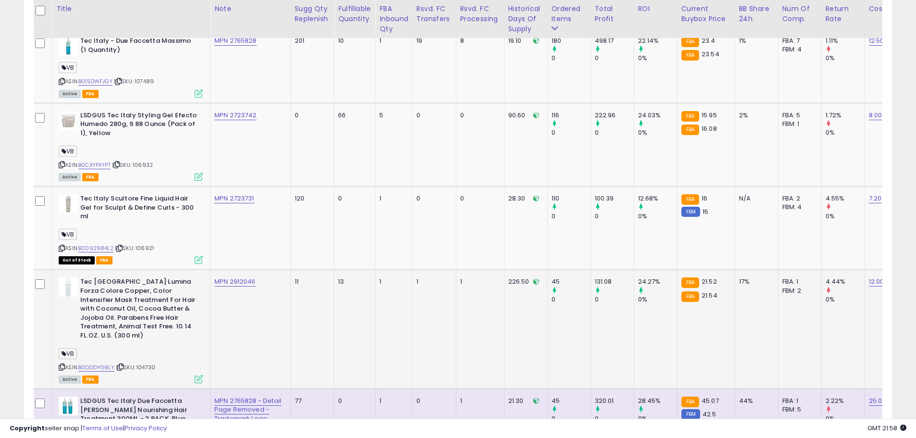
click at [110, 285] on b "Tec [GEOGRAPHIC_DATA] Lumina Forza Colore Copper, Color Intensifier Mask Treatm…" at bounding box center [138, 309] width 117 height 65
drag, startPoint x: 107, startPoint y: 279, endPoint x: 126, endPoint y: 286, distance: 20.4
click at [126, 286] on b "Tec [GEOGRAPHIC_DATA] Lumina Forza Colore Copper, Color Intensifier Mask Treatm…" at bounding box center [138, 309] width 117 height 65
click at [147, 299] on b "Tec [GEOGRAPHIC_DATA] Lumina Forza Colore Copper, Color Intensifier Mask Treatm…" at bounding box center [138, 309] width 117 height 65
drag, startPoint x: 113, startPoint y: 280, endPoint x: 139, endPoint y: 289, distance: 27.7
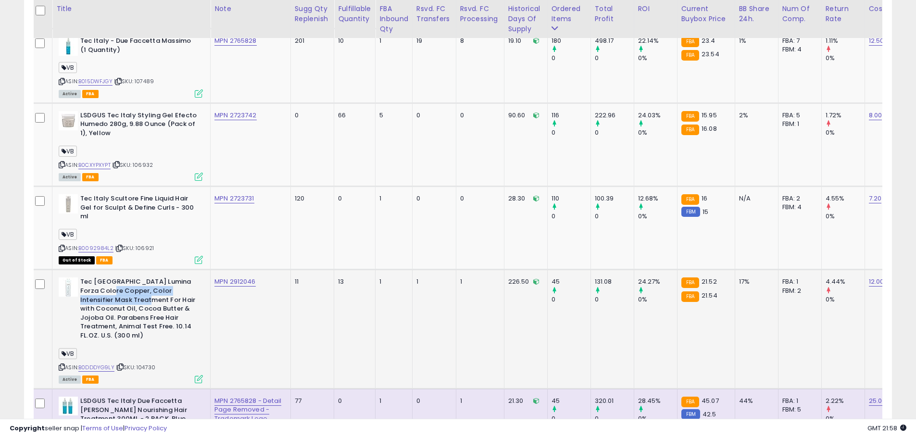
click at [139, 289] on b "Tec [GEOGRAPHIC_DATA] Lumina Forza Colore Copper, Color Intensifier Mask Treatm…" at bounding box center [138, 309] width 117 height 65
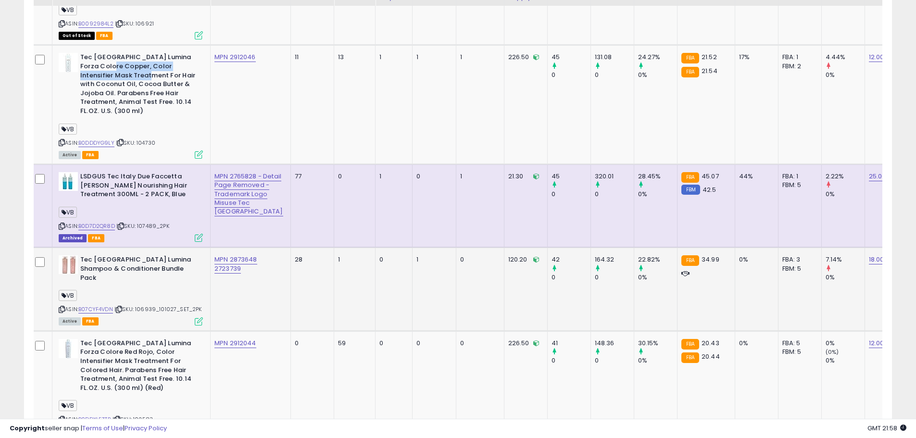
scroll to position [1062, 0]
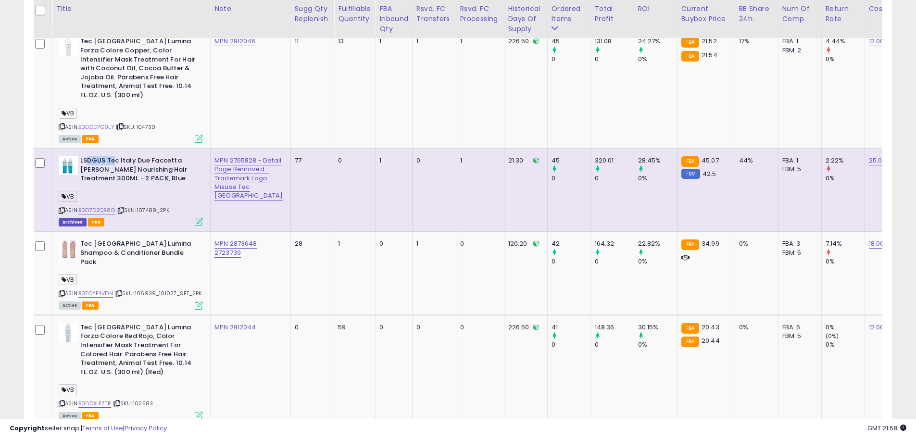
drag, startPoint x: 89, startPoint y: 154, endPoint x: 117, endPoint y: 155, distance: 27.9
click at [116, 156] on b "LSDGUS Tec Italy Due Faccetta [PERSON_NAME] Nourishing Hair Treatment 300ML - 2…" at bounding box center [138, 170] width 117 height 29
click at [136, 168] on b "LSDGUS Tec Italy Due Faccetta [PERSON_NAME] Nourishing Hair Treatment 300ML - 2…" at bounding box center [138, 170] width 117 height 29
drag, startPoint x: 178, startPoint y: 179, endPoint x: 106, endPoint y: 157, distance: 75.9
click at [106, 157] on div "LSDGUS Tec Italy Due Faccetta [PERSON_NAME] Nourishing Hair Treatment 300ML - 2…" at bounding box center [129, 190] width 147 height 69
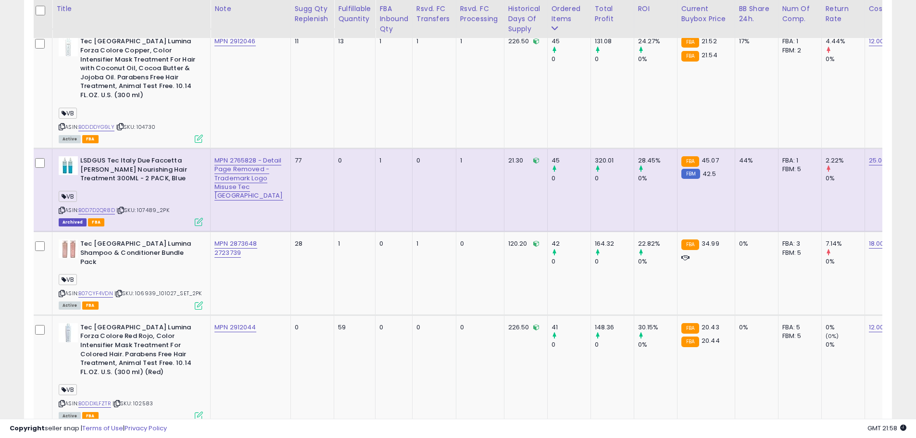
drag, startPoint x: 140, startPoint y: 171, endPoint x: 152, endPoint y: 176, distance: 12.9
click at [140, 172] on b "LSDGUS Tec Italy Due Faccetta [PERSON_NAME] Nourishing Hair Treatment 300ML - 2…" at bounding box center [138, 170] width 117 height 29
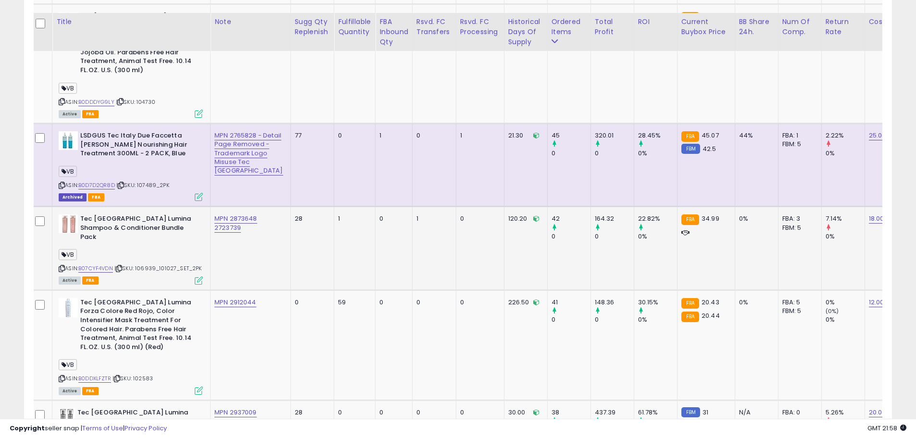
scroll to position [1110, 0]
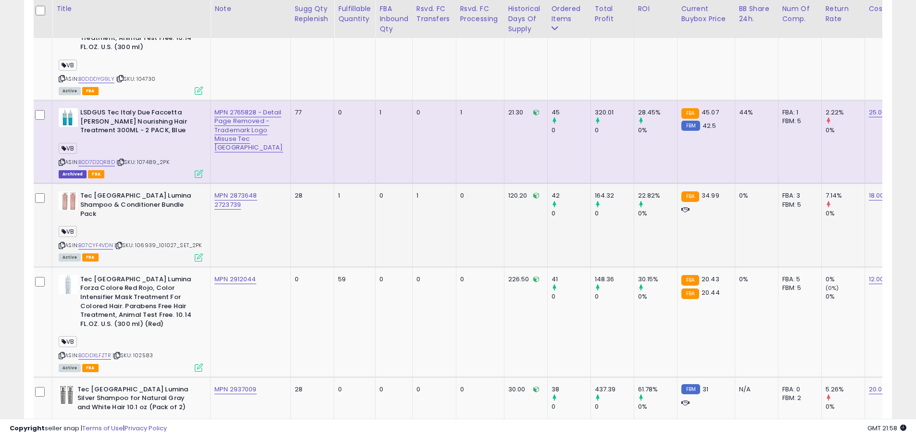
click at [121, 196] on b "Tec [GEOGRAPHIC_DATA] Lumina Shampoo & Conditioner Bundle Pack" at bounding box center [138, 205] width 117 height 29
drag, startPoint x: 87, startPoint y: 183, endPoint x: 169, endPoint y: 208, distance: 86.1
click at [169, 208] on div "Tec [GEOGRAPHIC_DATA] Lumina Shampoo & Conditioner Bundle Pack VB ASIN: B07CYF4…" at bounding box center [129, 225] width 147 height 69
click at [169, 208] on div "ASIN: B07CYF4VDN | SKU: 106939_101027_SET_2PK Active FBA" at bounding box center [131, 225] width 144 height 69
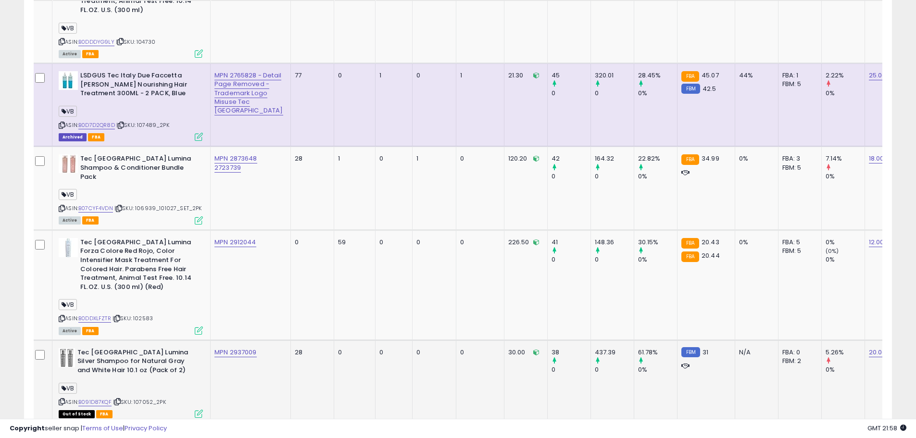
scroll to position [1206, 0]
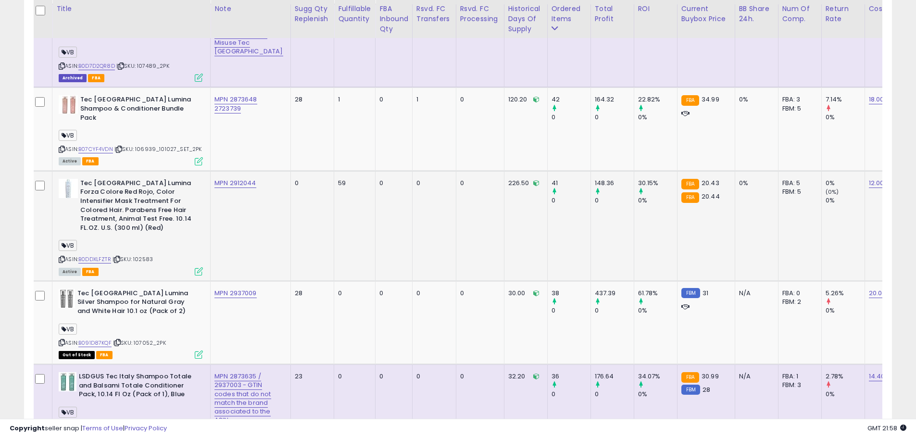
click at [107, 179] on b "Tec [GEOGRAPHIC_DATA] Lumina Forza Colore Red Rojo, Color Intensifier Mask Trea…" at bounding box center [138, 207] width 117 height 56
drag, startPoint x: 90, startPoint y: 166, endPoint x: 175, endPoint y: 190, distance: 88.4
click at [161, 182] on b "Tec [GEOGRAPHIC_DATA] Lumina Forza Colore Red Rojo, Color Intensifier Mask Trea…" at bounding box center [138, 207] width 117 height 56
click at [175, 191] on b "Tec [GEOGRAPHIC_DATA] Lumina Forza Colore Red Rojo, Color Intensifier Mask Trea…" at bounding box center [138, 207] width 117 height 56
click at [109, 99] on b "Tec [GEOGRAPHIC_DATA] Lumina Shampoo & Conditioner Bundle Pack" at bounding box center [138, 109] width 117 height 29
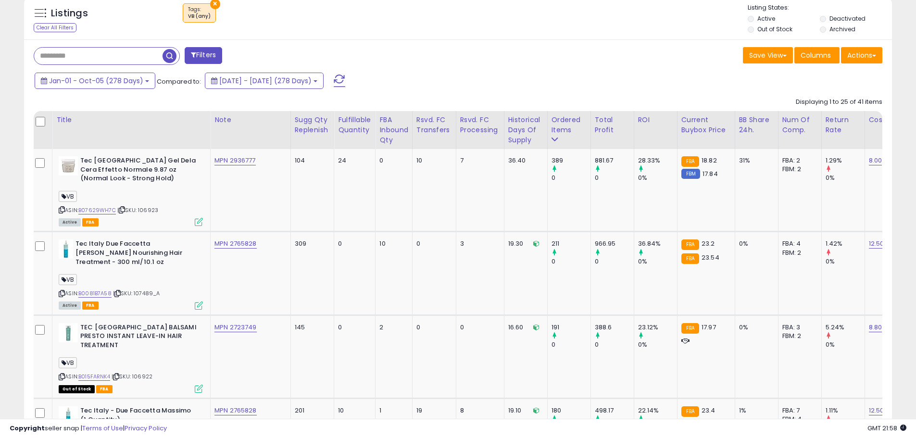
scroll to position [367, 0]
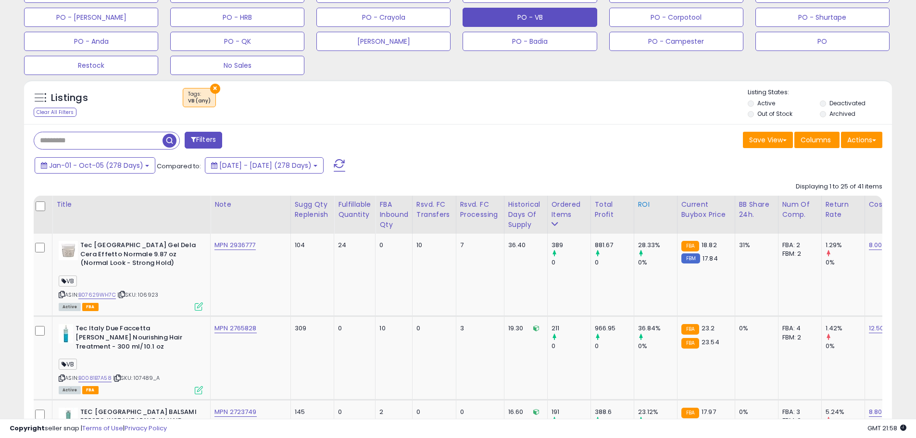
click at [638, 207] on div "ROI" at bounding box center [655, 205] width 35 height 10
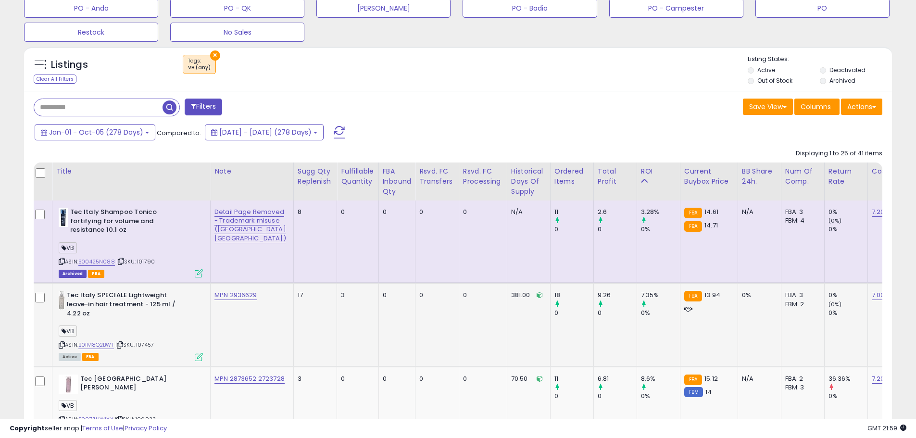
scroll to position [415, 0]
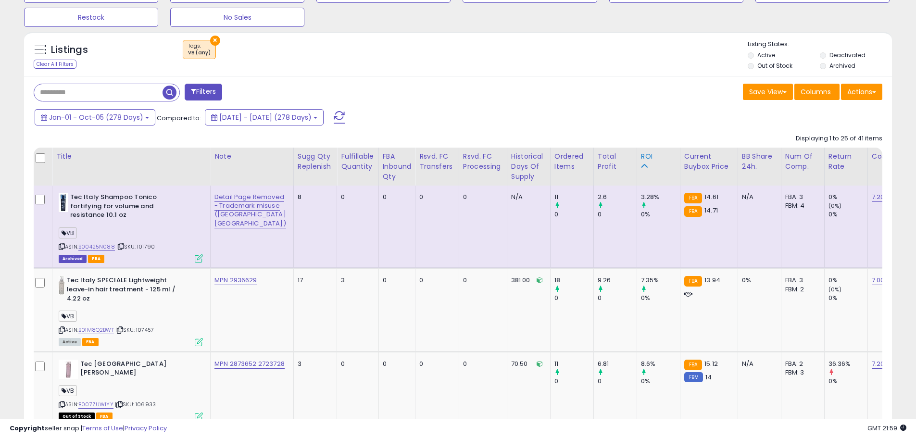
click at [641, 167] on div "ROI" at bounding box center [658, 161] width 35 height 20
click at [641, 169] on div "ROI" at bounding box center [658, 161] width 35 height 20
click at [641, 165] on icon at bounding box center [644, 165] width 7 height 7
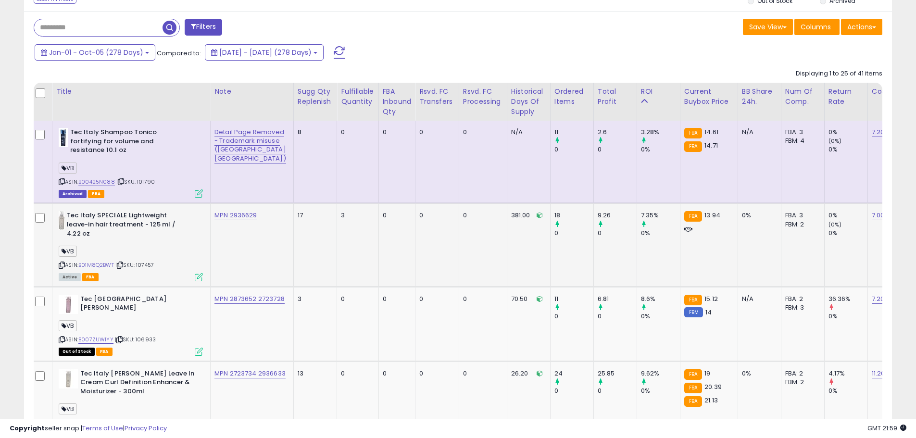
scroll to position [481, 0]
click at [641, 101] on icon at bounding box center [644, 100] width 7 height 7
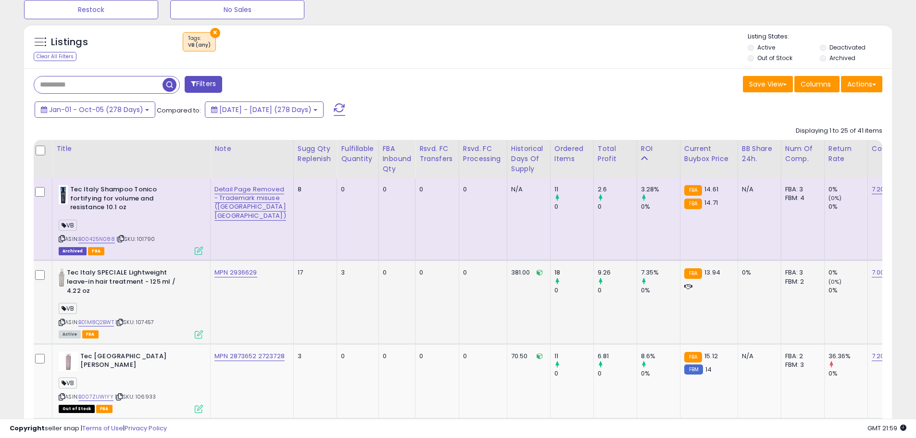
scroll to position [529, 0]
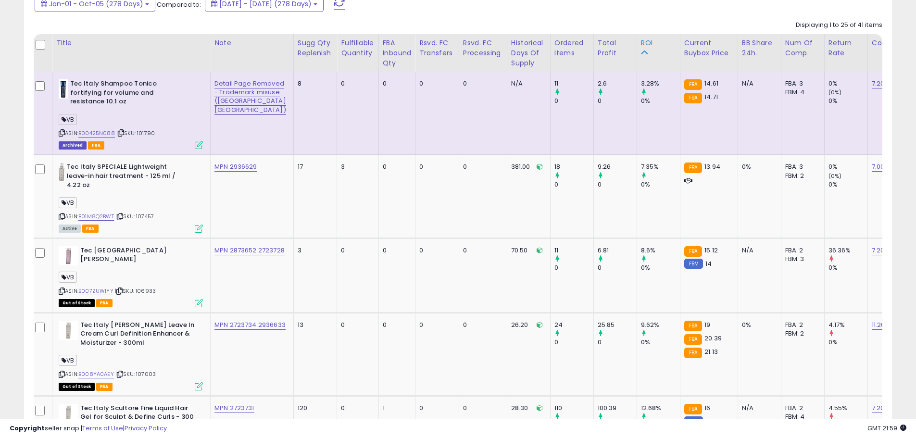
click at [641, 44] on div "ROI" at bounding box center [658, 43] width 35 height 10
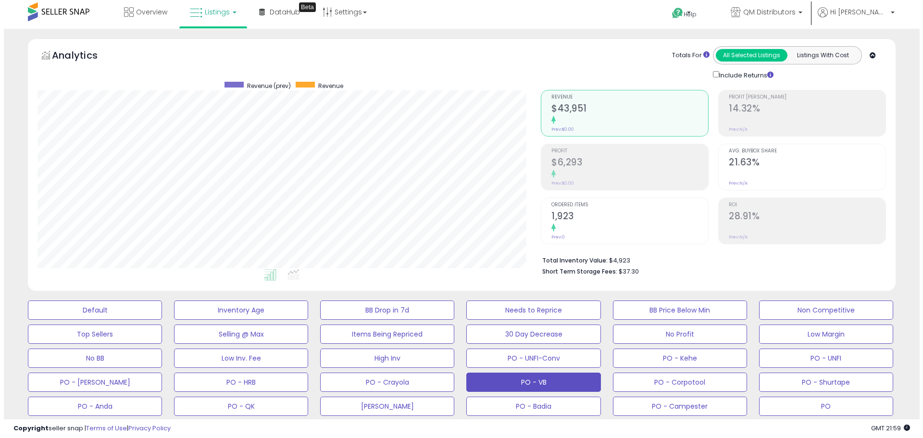
scroll to position [0, 0]
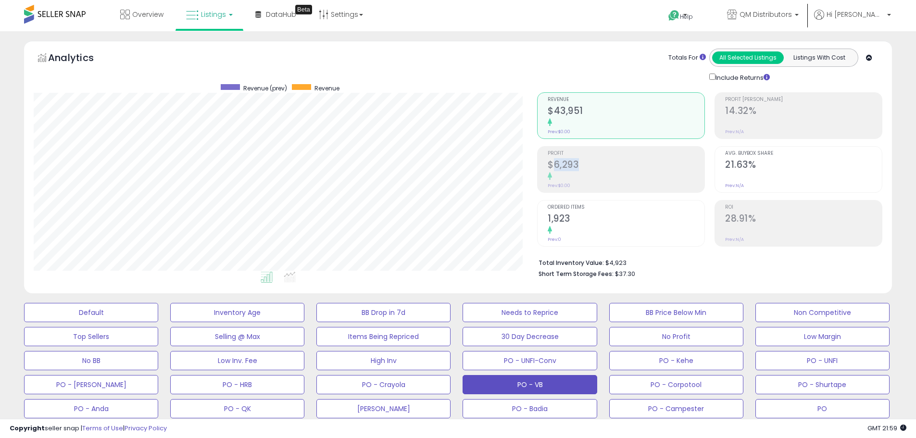
drag, startPoint x: 588, startPoint y: 167, endPoint x: 555, endPoint y: 166, distance: 33.2
click at [555, 166] on h2 "$6,293" at bounding box center [626, 165] width 157 height 13
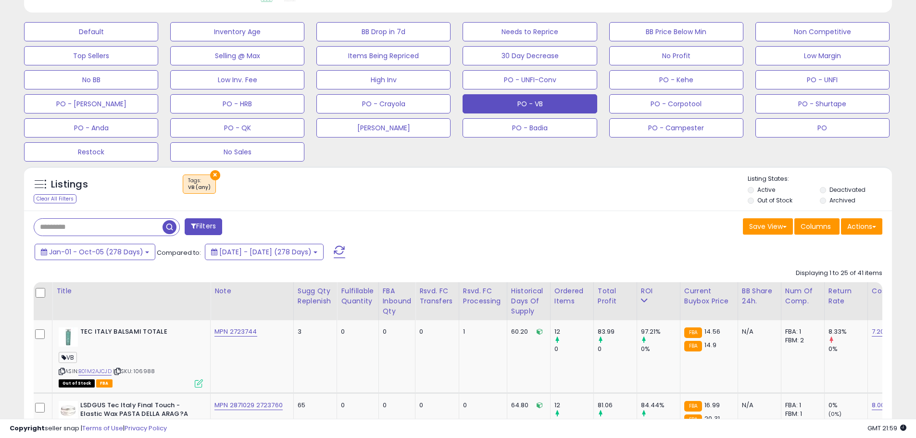
scroll to position [385, 0]
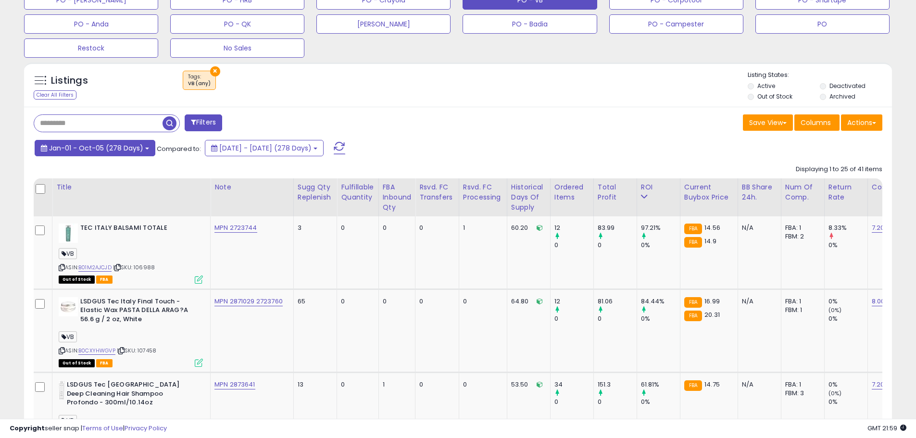
click at [145, 153] on button "Jan-01 - Oct-05 (278 Days)" at bounding box center [95, 148] width 121 height 16
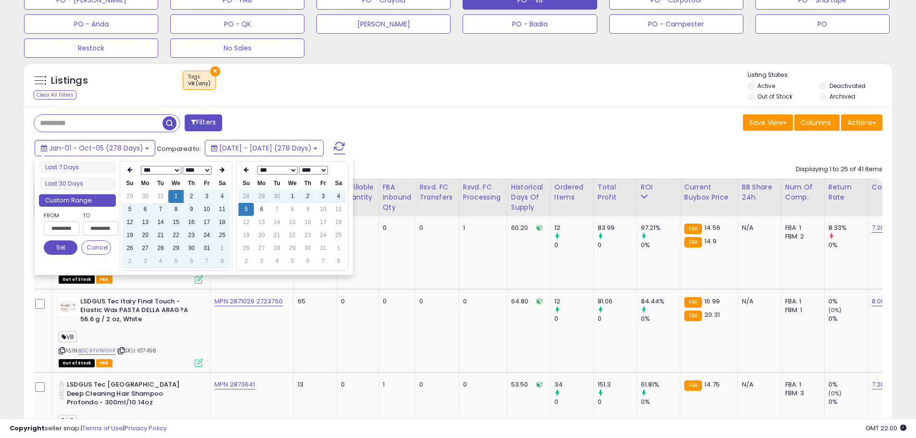
click at [515, 150] on div "Jan-01 - Oct-05 (278 Days) Compared to: [DATE] - [DATE] (278 Days)" at bounding box center [350, 149] width 637 height 22
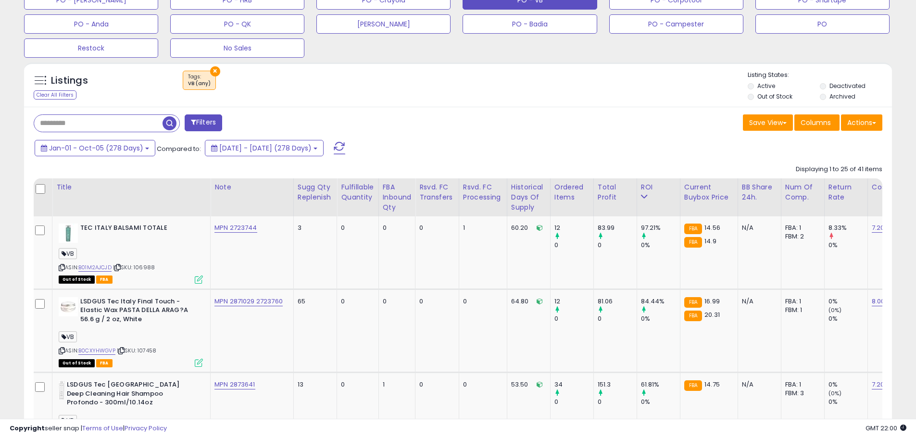
click at [555, 138] on div "Jan-01 - Oct-05 (278 Days) Compared to: [DATE] - [DATE] (278 Days)" at bounding box center [350, 149] width 637 height 22
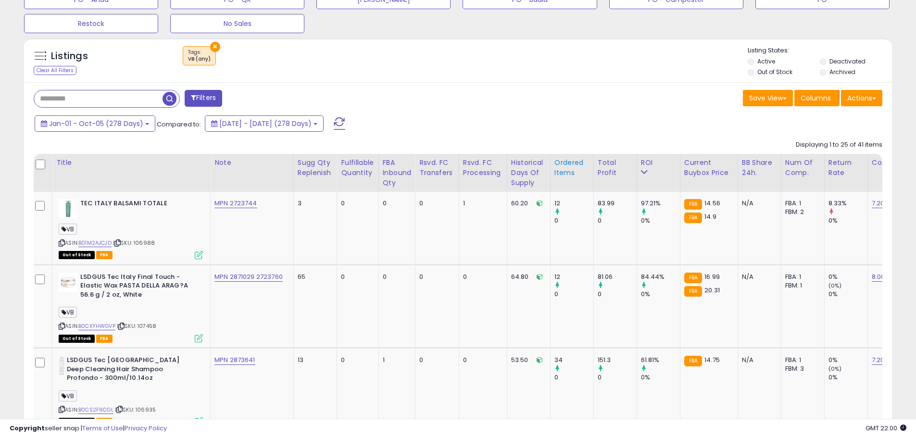
scroll to position [433, 0]
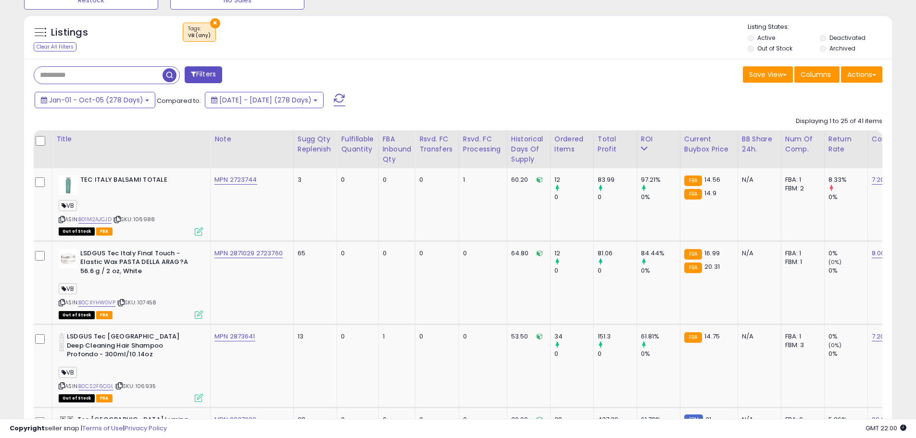
click at [456, 106] on div "Jan-01 - Oct-05 (278 Days) Compared to: [DATE] - [DATE] (278 Days)" at bounding box center [350, 101] width 637 height 22
drag, startPoint x: 153, startPoint y: 179, endPoint x: 113, endPoint y: 180, distance: 39.9
click at [113, 180] on b "TEC ITALY BALSAMI TOTALE" at bounding box center [138, 181] width 117 height 12
click at [157, 218] on div "ASIN: B01M2AJCJD | SKU: 106988 Out of Stock FBA" at bounding box center [131, 204] width 144 height 59
drag, startPoint x: 167, startPoint y: 215, endPoint x: 127, endPoint y: 221, distance: 40.3
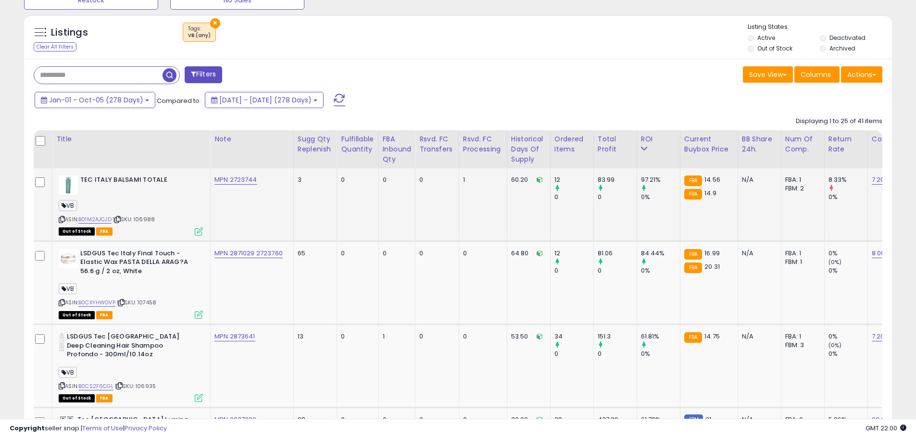
click at [127, 221] on div "ASIN: B01M2AJCJD | SKU: 106988 Out of Stock FBA" at bounding box center [131, 204] width 144 height 59
click at [179, 189] on div "TEC ITALY BALSAMI TOTALE" at bounding box center [131, 184] width 144 height 19
drag, startPoint x: 170, startPoint y: 185, endPoint x: 93, endPoint y: 185, distance: 76.9
click at [77, 182] on div "TEC ITALY BALSAMI TOTALE" at bounding box center [131, 184] width 144 height 19
click at [125, 189] on div "TEC ITALY BALSAMI TOTALE" at bounding box center [131, 184] width 144 height 19
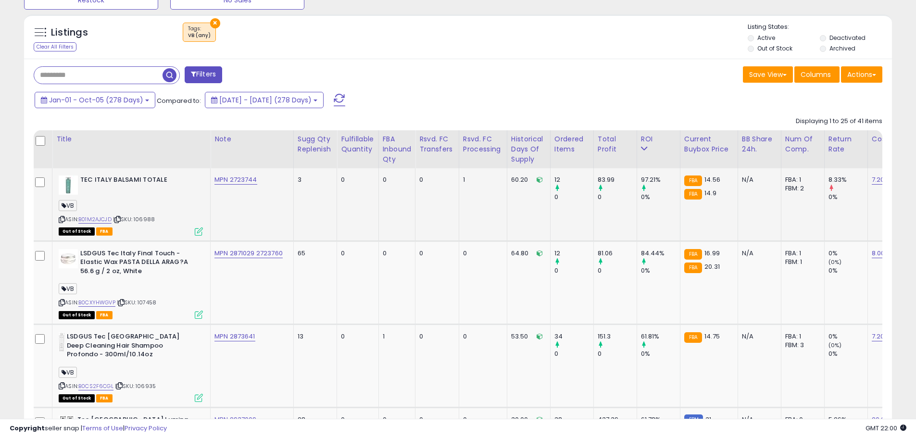
click at [144, 187] on div "TEC ITALY BALSAMI TOTALE" at bounding box center [131, 184] width 144 height 19
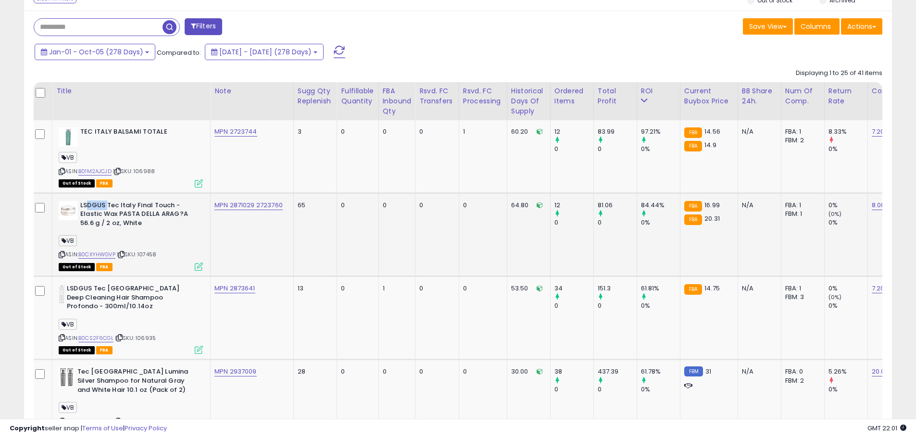
drag, startPoint x: 87, startPoint y: 206, endPoint x: 106, endPoint y: 207, distance: 19.7
click at [106, 207] on b "LSDGUS Tec Italy Final Touch - Elastic Wax PASTA DELLA ARAG?A 56.6 g / 2 oz, Wh…" at bounding box center [138, 215] width 117 height 29
click at [111, 219] on b "LSDGUS Tec Italy Final Touch - Elastic Wax PASTA DELLA ARAG?A 56.6 g / 2 oz, Wh…" at bounding box center [138, 215] width 117 height 29
click at [90, 204] on b "LSDGUS Tec Italy Final Touch - Elastic Wax PASTA DELLA ARAG?A 56.6 g / 2 oz, Wh…" at bounding box center [138, 215] width 117 height 29
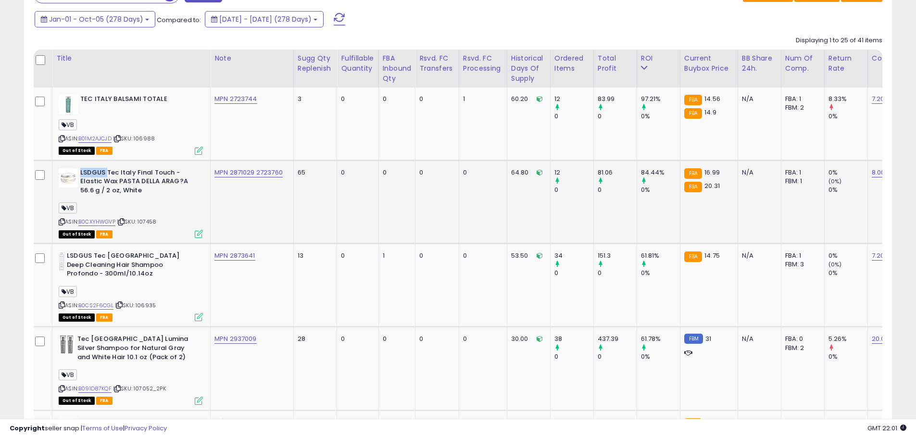
scroll to position [529, 0]
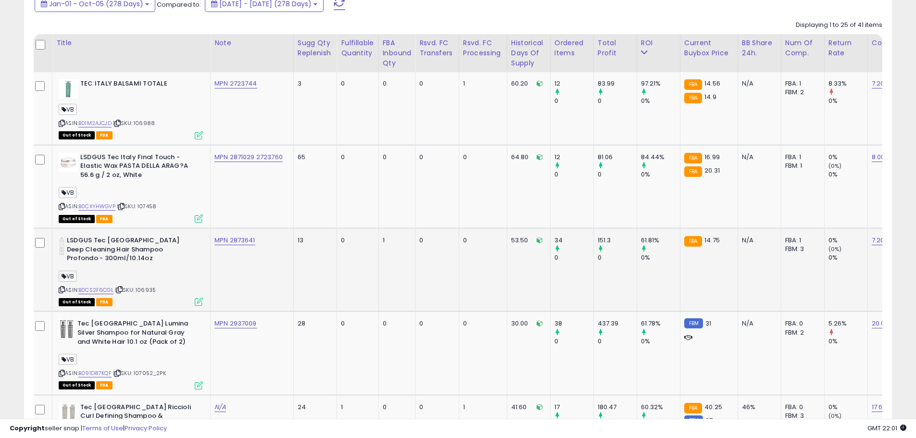
click at [154, 250] on b "LSDGUS Tec [GEOGRAPHIC_DATA] Deep Cleaning Hair Shampoo Profondo - 300ml/10.14oz" at bounding box center [125, 250] width 117 height 29
click at [166, 260] on b "LSDGUS Tec [GEOGRAPHIC_DATA] Deep Cleaning Hair Shampoo Profondo - 300ml/10.14oz" at bounding box center [125, 250] width 117 height 29
click at [112, 208] on link "B0CXYHWGVP" at bounding box center [96, 206] width 37 height 8
click at [138, 259] on b "LSDGUS Tec [GEOGRAPHIC_DATA] Deep Cleaning Hair Shampoo Profondo - 300ml/10.14oz" at bounding box center [125, 250] width 117 height 29
drag, startPoint x: 141, startPoint y: 320, endPoint x: 172, endPoint y: 328, distance: 31.7
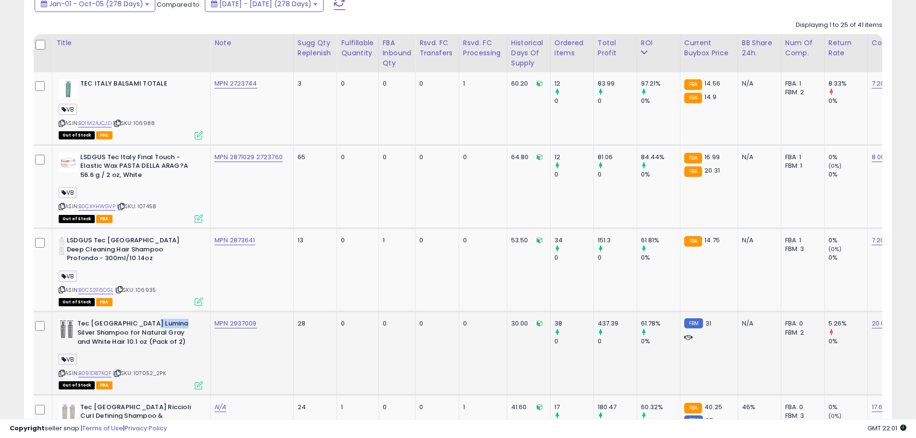
click at [172, 328] on b "Tec [GEOGRAPHIC_DATA] Lumina Silver Shampoo for Natural Gray and White Hair 10.…" at bounding box center [135, 333] width 117 height 29
click at [172, 338] on b "Tec [GEOGRAPHIC_DATA] Lumina Silver Shampoo for Natural Gray and White Hair 10.…" at bounding box center [135, 333] width 117 height 29
drag, startPoint x: 140, startPoint y: 335, endPoint x: 162, endPoint y: 333, distance: 21.7
click at [162, 333] on b "Tec [GEOGRAPHIC_DATA] Lumina Silver Shampoo for Natural Gray and White Hair 10.…" at bounding box center [135, 333] width 117 height 29
click at [146, 341] on b "Tec [GEOGRAPHIC_DATA] Lumina Silver Shampoo for Natural Gray and White Hair 10.…" at bounding box center [135, 333] width 117 height 29
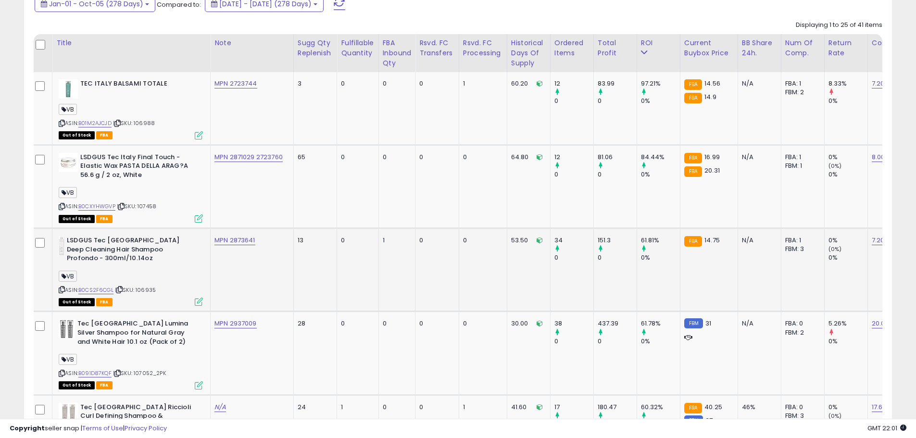
click at [149, 279] on div "VB" at bounding box center [131, 277] width 144 height 13
drag, startPoint x: 92, startPoint y: 245, endPoint x: 151, endPoint y: 265, distance: 63.1
click at [151, 265] on div "LSDGUS Tec Italy Deep Cleaning Hair Shampoo Profondo - 300ml/10.14oz VB ASIN: B…" at bounding box center [129, 270] width 147 height 69
click at [160, 262] on b "LSDGUS Tec [GEOGRAPHIC_DATA] Deep Cleaning Hair Shampoo Profondo - 300ml/10.14oz" at bounding box center [125, 250] width 117 height 29
click at [121, 262] on b "LSDGUS Tec [GEOGRAPHIC_DATA] Deep Cleaning Hair Shampoo Profondo - 300ml/10.14oz" at bounding box center [125, 250] width 117 height 29
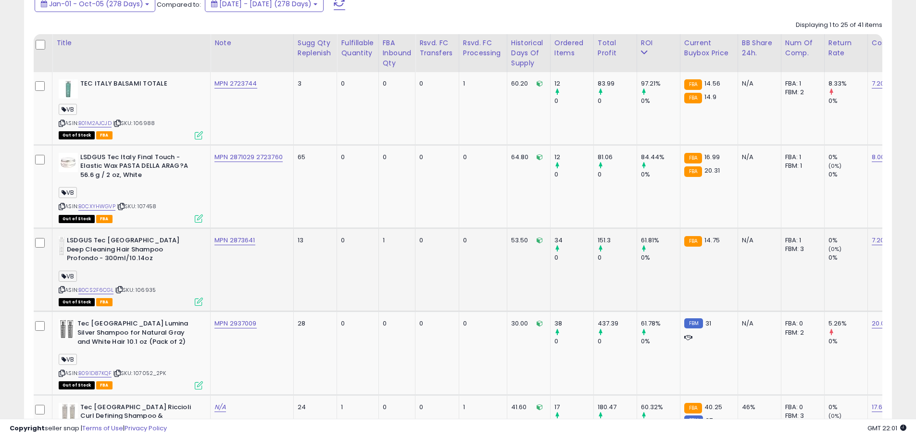
click at [120, 256] on b "LSDGUS Tec [GEOGRAPHIC_DATA] Deep Cleaning Hair Shampoo Profondo - 300ml/10.14oz" at bounding box center [125, 250] width 117 height 29
drag, startPoint x: 82, startPoint y: 242, endPoint x: 133, endPoint y: 261, distance: 53.8
click at [133, 261] on b "LSDGUS Tec [GEOGRAPHIC_DATA] Deep Cleaning Hair Shampoo Profondo - 300ml/10.14oz" at bounding box center [125, 250] width 117 height 29
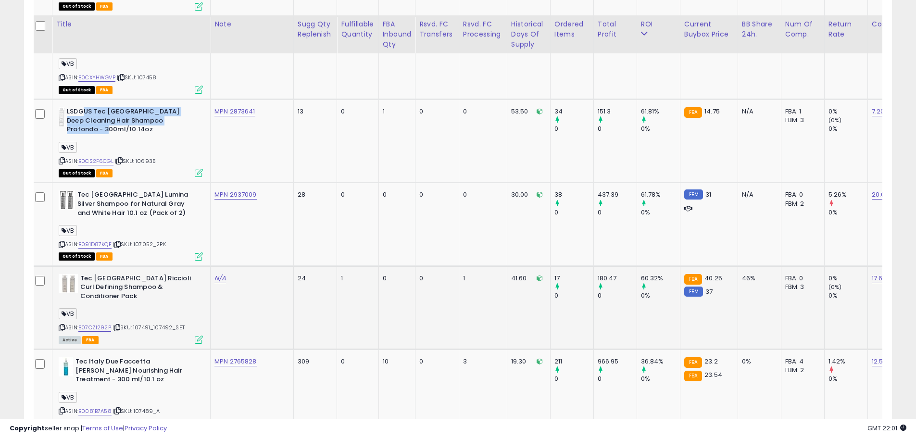
scroll to position [673, 0]
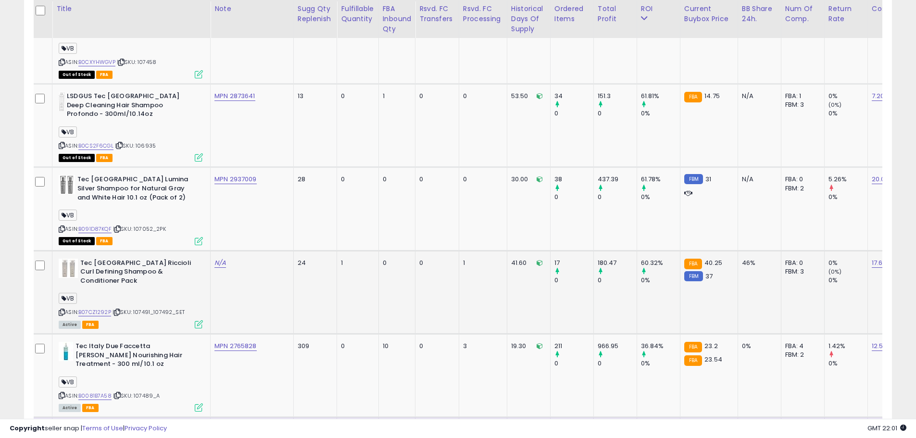
click at [120, 279] on div "ASIN: B07CZ1292P | SKU: 107491_107492_SET Active FBA" at bounding box center [131, 293] width 144 height 69
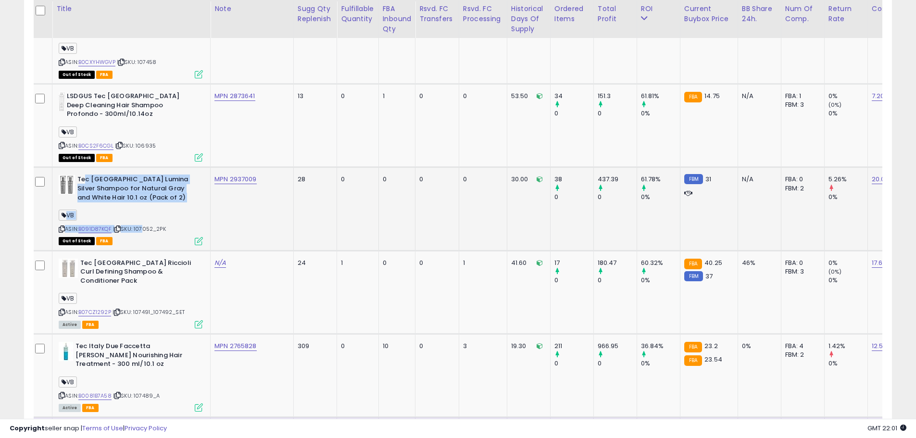
drag, startPoint x: 84, startPoint y: 177, endPoint x: 142, endPoint y: 205, distance: 65.2
click at [142, 205] on div "Tec Italy Lumina Silver Shampoo for Natural Gray and White Hair 10.1 oz (Pack o…" at bounding box center [129, 209] width 147 height 69
click at [146, 209] on div "ASIN: B091D87KQF | SKU: 107052_2PK Out of Stock FBA" at bounding box center [131, 209] width 144 height 69
drag, startPoint x: 125, startPoint y: 202, endPoint x: 75, endPoint y: 177, distance: 55.0
click at [75, 177] on div "Tec [GEOGRAPHIC_DATA] Lumina Silver Shampoo for Natural Gray and White Hair 10.…" at bounding box center [131, 189] width 144 height 29
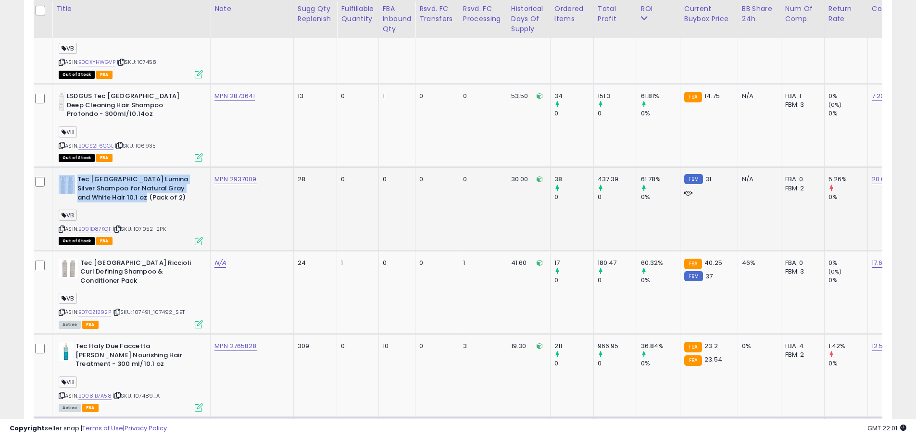
click at [112, 197] on b "Tec [GEOGRAPHIC_DATA] Lumina Silver Shampoo for Natural Gray and White Hair 10.…" at bounding box center [135, 189] width 117 height 29
drag, startPoint x: 114, startPoint y: 200, endPoint x: 88, endPoint y: 185, distance: 29.5
click at [77, 179] on b "Tec [GEOGRAPHIC_DATA] Lumina Silver Shampoo for Natural Gray and White Hair 10.…" at bounding box center [135, 189] width 117 height 29
click at [114, 191] on b "Tec [GEOGRAPHIC_DATA] Lumina Silver Shampoo for Natural Gray and White Hair 10.…" at bounding box center [135, 189] width 117 height 29
click at [137, 272] on b "Tec [GEOGRAPHIC_DATA] Riccioli Curl Defining Shampoo & Conditioner Pack" at bounding box center [138, 273] width 117 height 29
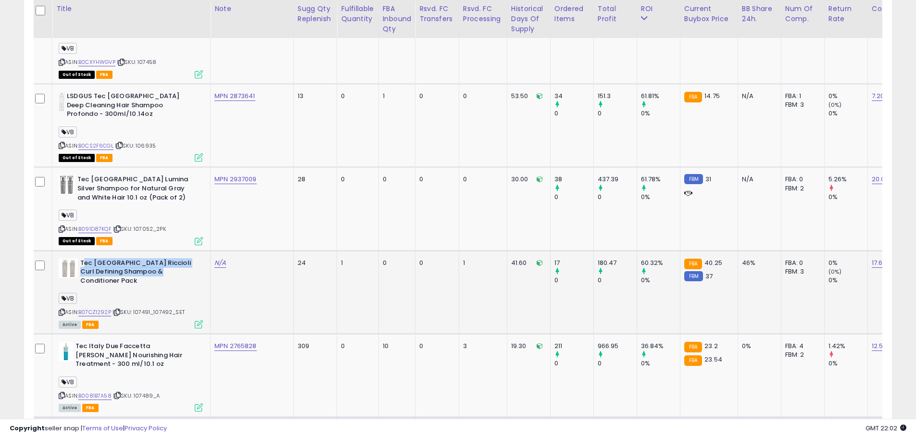
drag, startPoint x: 83, startPoint y: 262, endPoint x: 158, endPoint y: 274, distance: 75.5
click at [158, 274] on b "Tec [GEOGRAPHIC_DATA] Riccioli Curl Defining Shampoo & Conditioner Pack" at bounding box center [138, 273] width 117 height 29
click at [183, 293] on div "VB" at bounding box center [131, 299] width 144 height 13
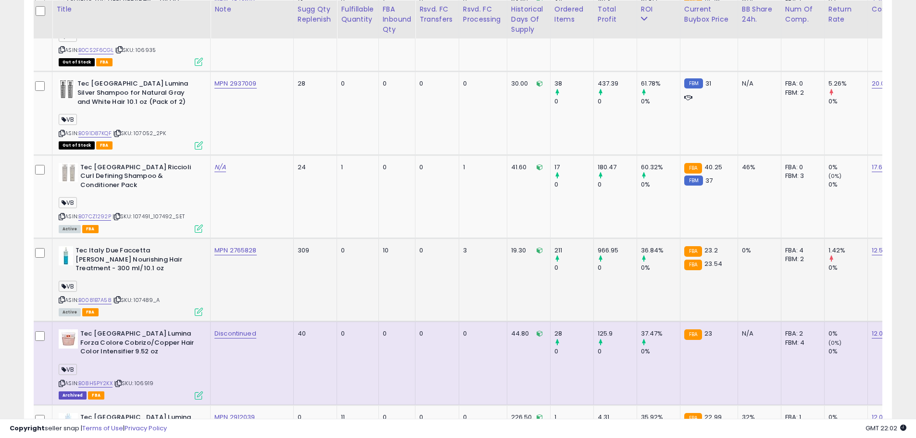
scroll to position [769, 0]
drag, startPoint x: 168, startPoint y: 293, endPoint x: 82, endPoint y: 246, distance: 97.7
click at [82, 246] on div "Tec Italy Due Faccetta [PERSON_NAME] Nourishing Hair Treatment - 300 ml/10.1 oz…" at bounding box center [129, 280] width 147 height 69
click at [143, 264] on b "Tec Italy Due Faccetta [PERSON_NAME] Nourishing Hair Treatment - 300 ml/10.1 oz" at bounding box center [133, 260] width 117 height 29
click at [124, 265] on b "Tec Italy Due Faccetta [PERSON_NAME] Nourishing Hair Treatment - 300 ml/10.1 oz" at bounding box center [133, 260] width 117 height 29
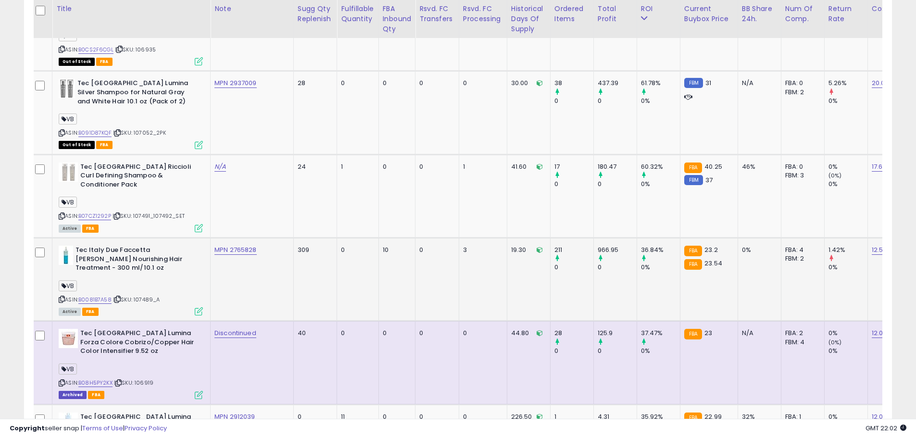
click at [114, 256] on b "Tec Italy Due Faccetta [PERSON_NAME] Nourishing Hair Treatment - 300 ml/10.1 oz" at bounding box center [133, 260] width 117 height 29
drag, startPoint x: 85, startPoint y: 246, endPoint x: 148, endPoint y: 266, distance: 66.1
click at [138, 258] on b "Tec Italy Due Faccetta [PERSON_NAME] Nourishing Hair Treatment - 300 ml/10.1 oz" at bounding box center [133, 260] width 117 height 29
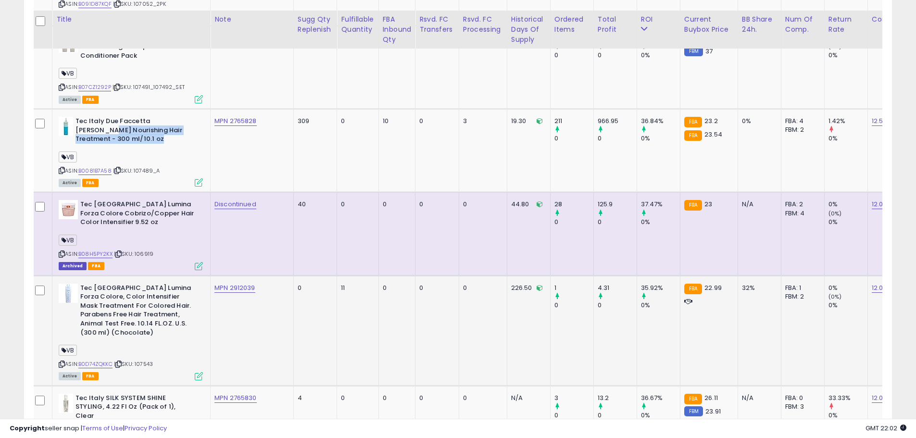
scroll to position [913, 0]
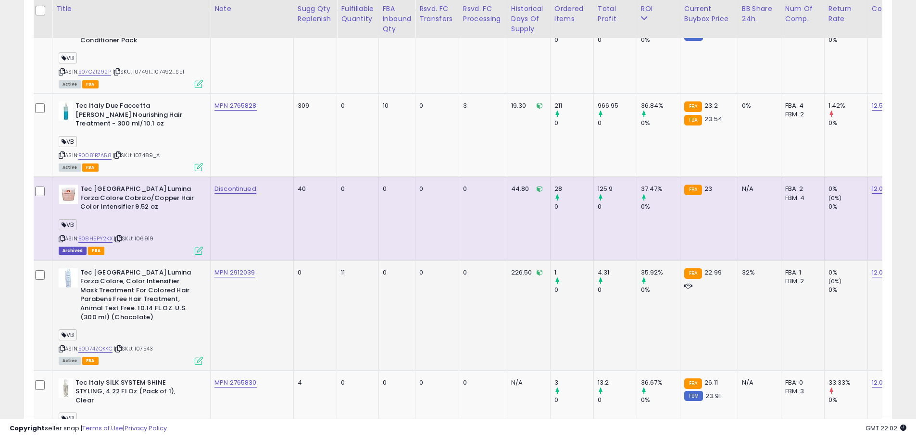
click at [148, 290] on b "Tec [GEOGRAPHIC_DATA] Lumina Forza Colore, Color Intensifier Mask Treatment For…" at bounding box center [138, 296] width 117 height 56
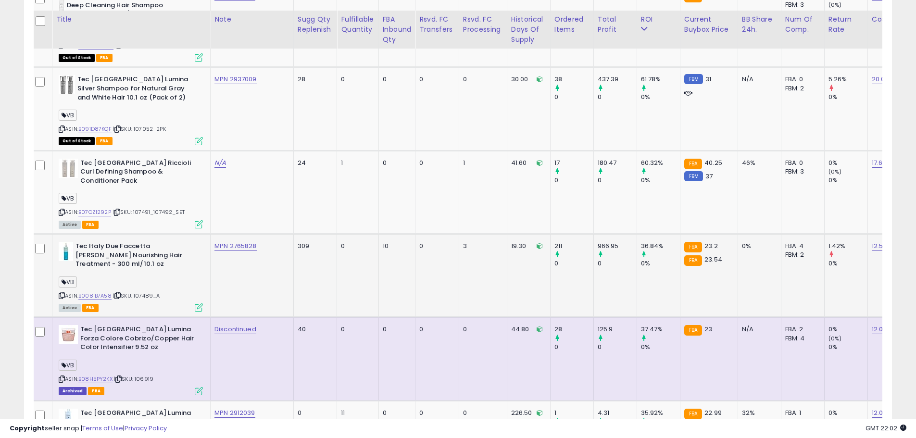
scroll to position [769, 0]
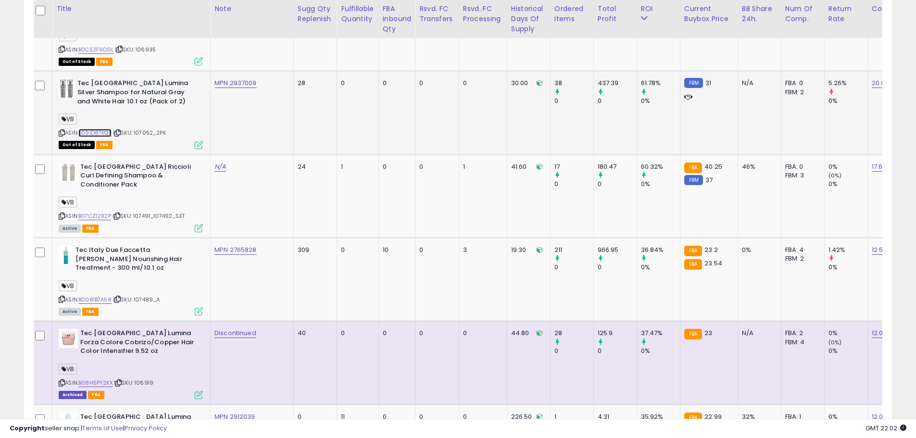
click at [104, 132] on link "B091D87KQF" at bounding box center [94, 133] width 33 height 8
click at [165, 212] on span "| SKU: 107491_107492_SET" at bounding box center [148, 216] width 72 height 8
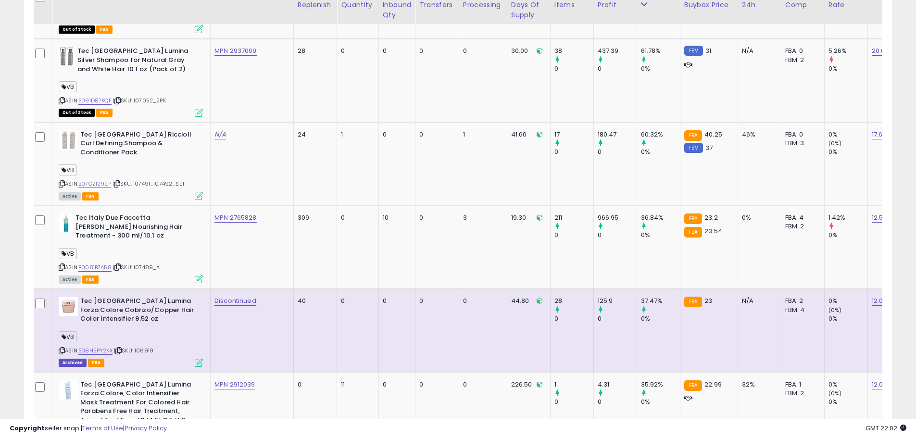
scroll to position [817, 0]
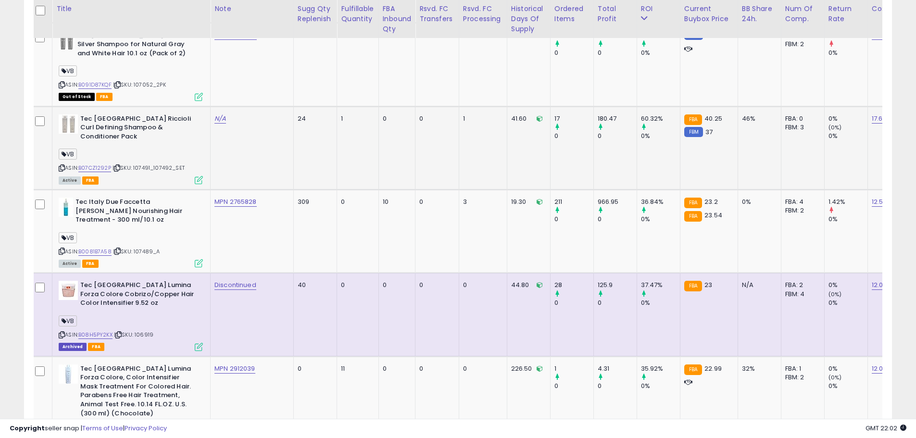
click at [142, 152] on div "VB" at bounding box center [131, 155] width 144 height 13
click at [145, 164] on span "| SKU: 107491_107492_SET" at bounding box center [148, 168] width 72 height 8
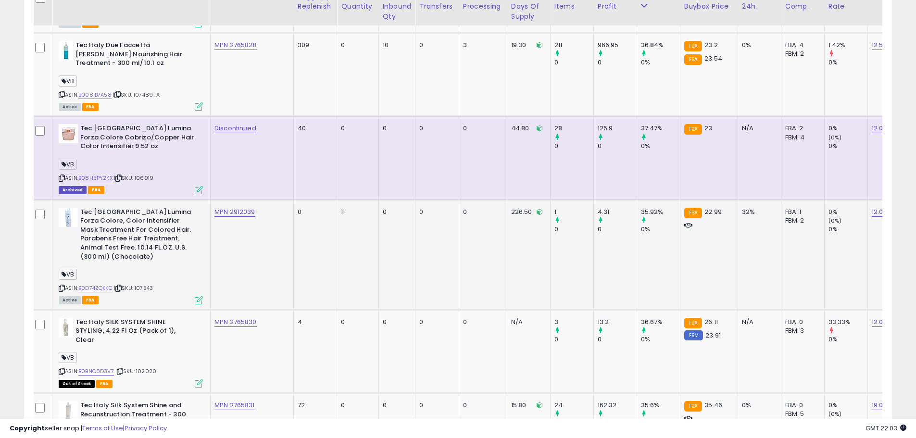
scroll to position [1010, 0]
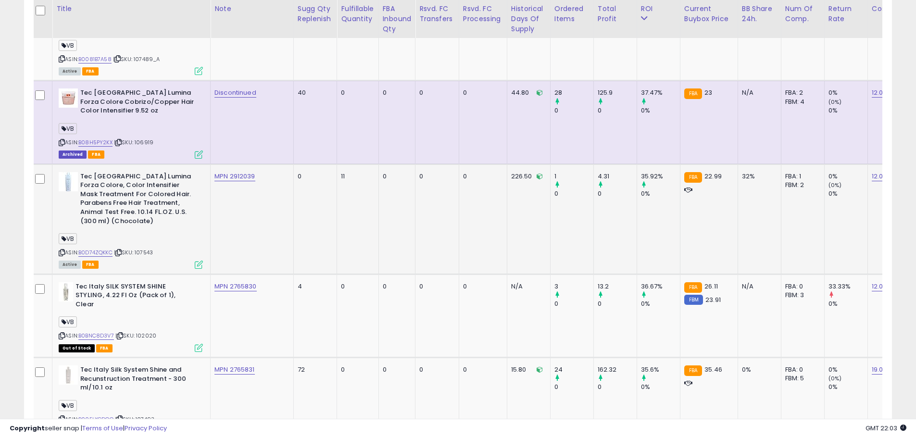
click at [108, 203] on b "Tec [GEOGRAPHIC_DATA] Lumina Forza Colore, Color Intensifier Mask Treatment For…" at bounding box center [138, 200] width 117 height 56
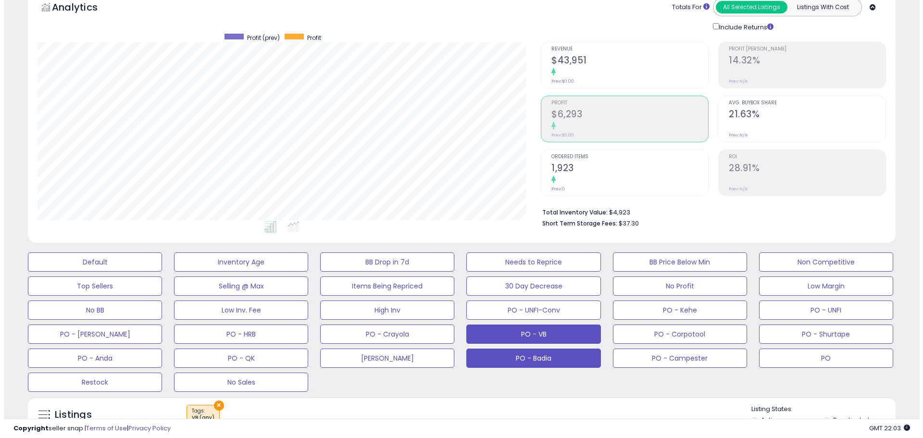
scroll to position [144, 0]
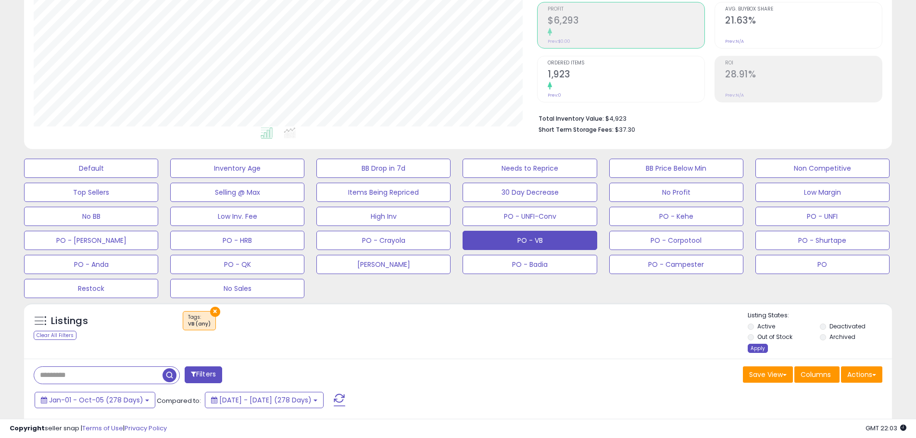
drag, startPoint x: 767, startPoint y: 350, endPoint x: 753, endPoint y: 350, distance: 13.5
click at [766, 350] on div "Apply" at bounding box center [758, 348] width 20 height 9
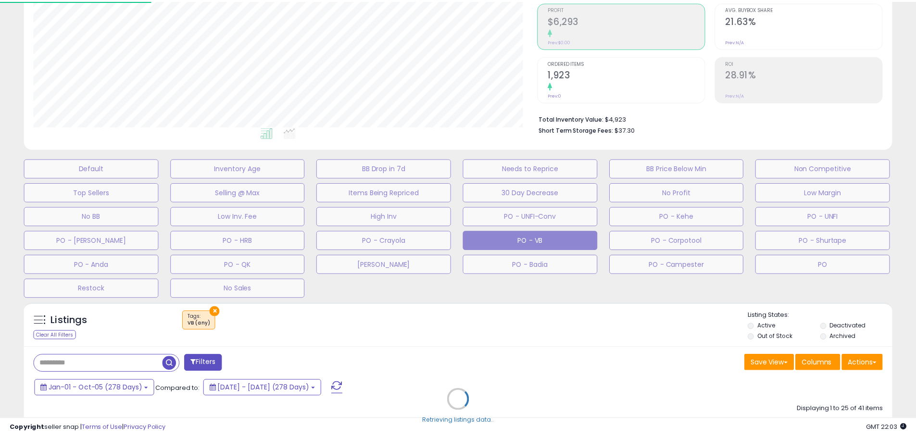
scroll to position [197, 508]
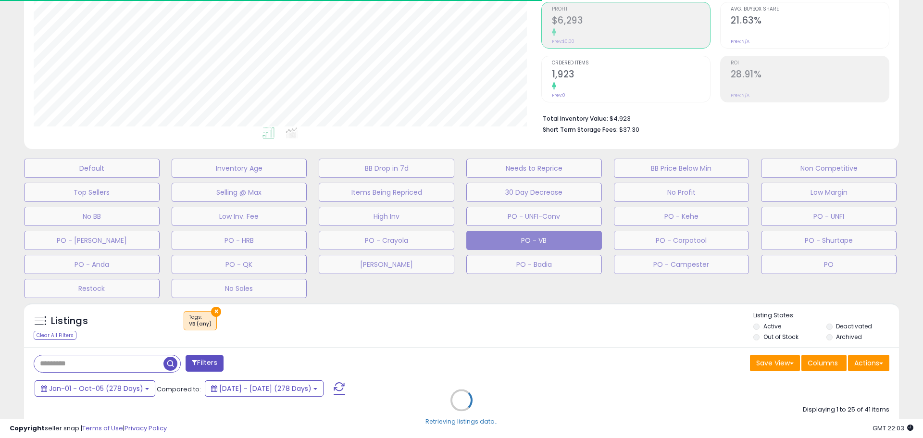
click at [350, 342] on div "Retrieving listings data.." at bounding box center [461, 407] width 889 height 219
click at [372, 335] on div "Retrieving listings data.." at bounding box center [461, 407] width 889 height 219
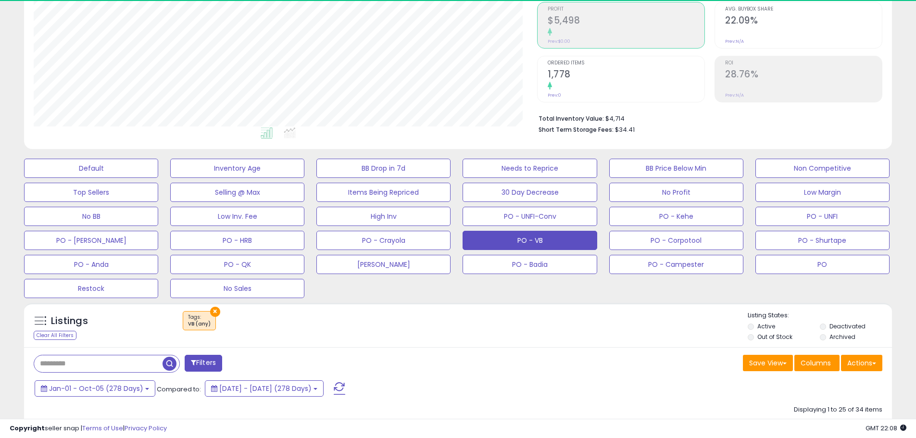
scroll to position [197, 503]
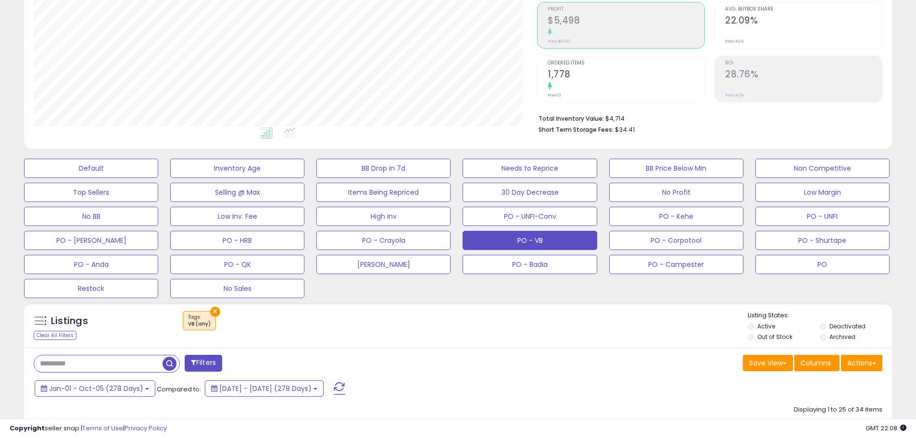
drag, startPoint x: 468, startPoint y: 375, endPoint x: 465, endPoint y: 364, distance: 12.0
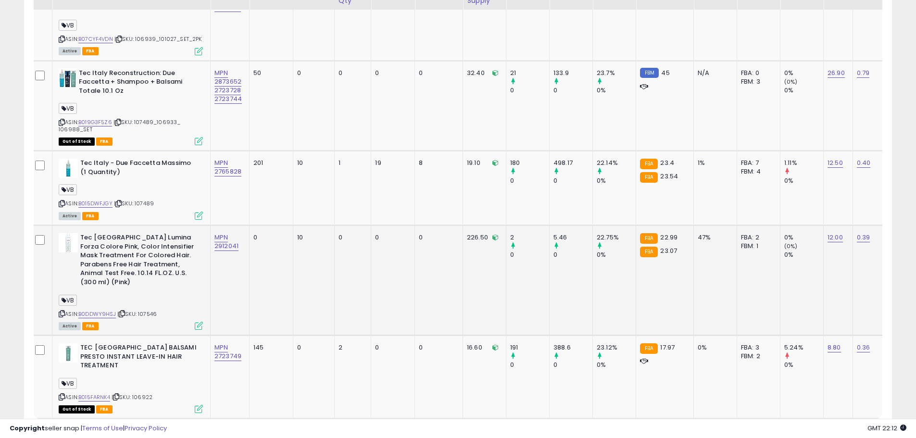
scroll to position [2441, 0]
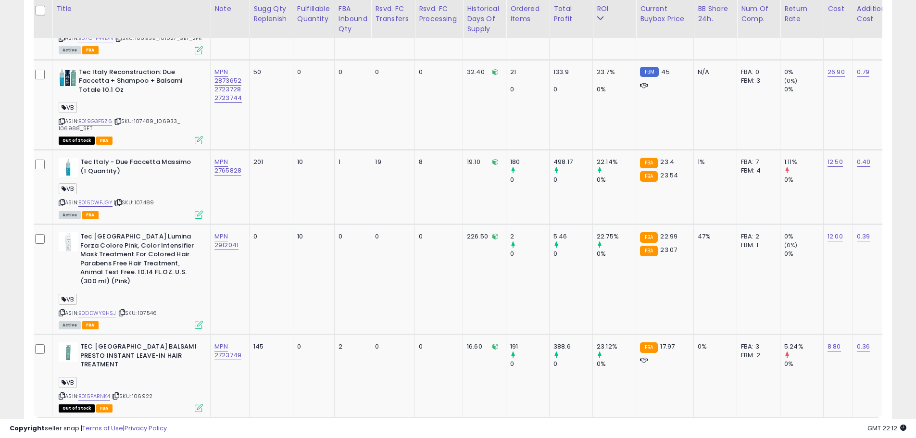
click at [843, 428] on link "2" at bounding box center [841, 436] width 16 height 16
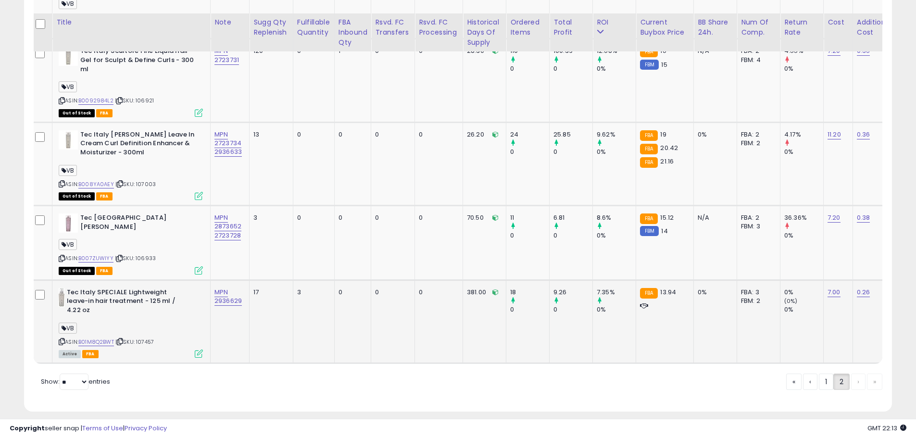
scroll to position [1021, 0]
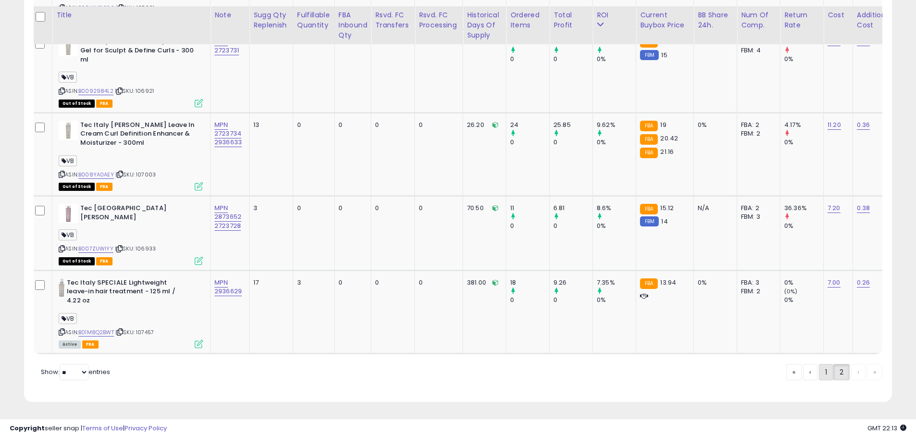
click at [822, 370] on link "1" at bounding box center [826, 372] width 14 height 16
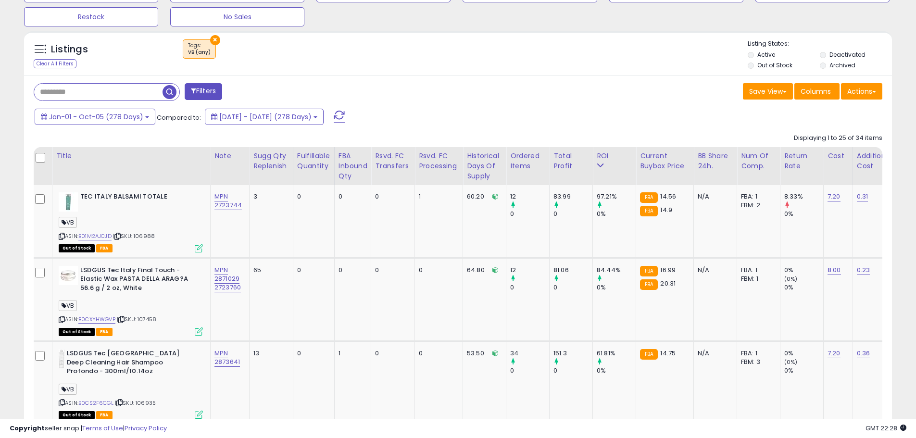
scroll to position [433, 0]
